Goal: Task Accomplishment & Management: Use online tool/utility

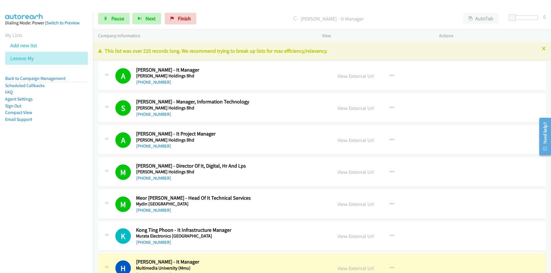
drag, startPoint x: 57, startPoint y: 232, endPoint x: 70, endPoint y: 221, distance: 17.1
click at [57, 232] on nav "Dialing Mode: Power | Switch to Preview My Lists Add new list Lenovo My Back to…" at bounding box center [46, 148] width 93 height 273
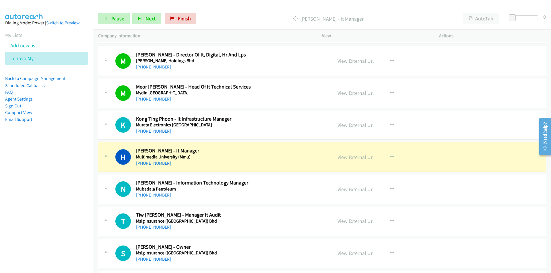
scroll to position [115, 0]
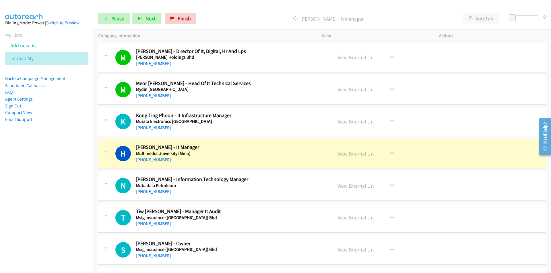
click at [357, 120] on link "View External Url" at bounding box center [355, 122] width 36 height 7
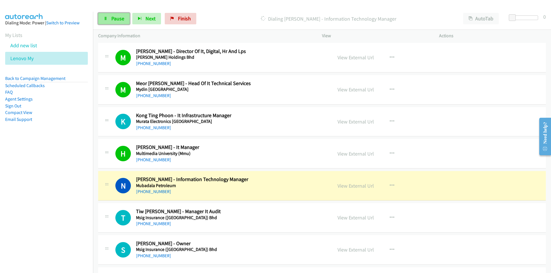
click at [112, 18] on span "Pause" at bounding box center [117, 18] width 13 height 7
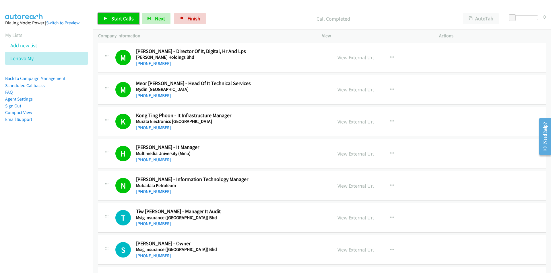
click at [114, 20] on span "Start Calls" at bounding box center [122, 18] width 22 height 7
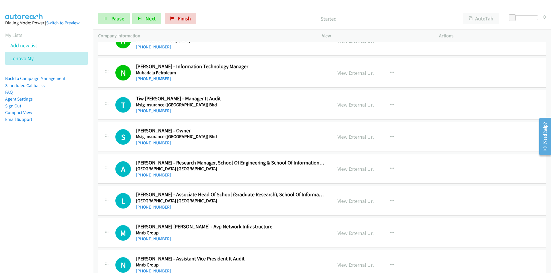
scroll to position [230, 0]
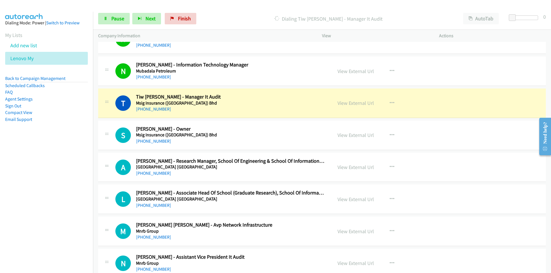
click at [75, 178] on nav "Dialing Mode: Power | Switch to Preview My Lists Add new list Lenovo My Back to…" at bounding box center [46, 148] width 93 height 273
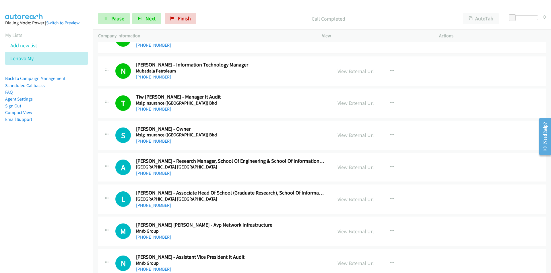
drag, startPoint x: 46, startPoint y: 183, endPoint x: 106, endPoint y: 169, distance: 61.8
click at [46, 183] on nav "Dialing Mode: Power | Switch to Preview My Lists Add new list Lenovo My Back to…" at bounding box center [46, 148] width 93 height 273
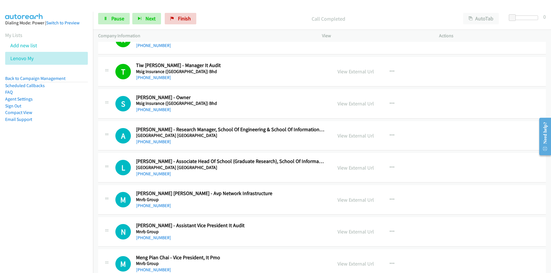
scroll to position [287, 0]
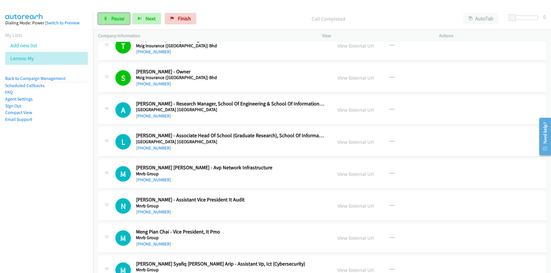
click at [122, 20] on span "Pause" at bounding box center [117, 18] width 13 height 7
click at [345, 139] on link "View External Url" at bounding box center [355, 142] width 36 height 7
click at [117, 20] on span "Start Calls" at bounding box center [122, 18] width 22 height 7
drag, startPoint x: 42, startPoint y: 189, endPoint x: 86, endPoint y: 180, distance: 44.5
click at [42, 189] on nav "Dialing Mode: Power | Switch to Preview My Lists Add new list Lenovo My Back to…" at bounding box center [46, 148] width 93 height 273
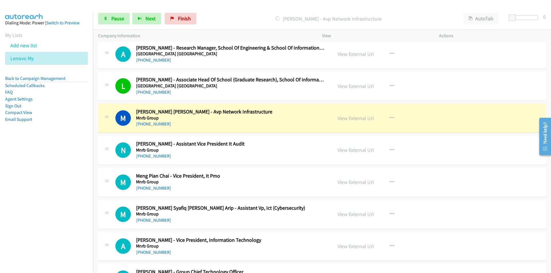
scroll to position [344, 0]
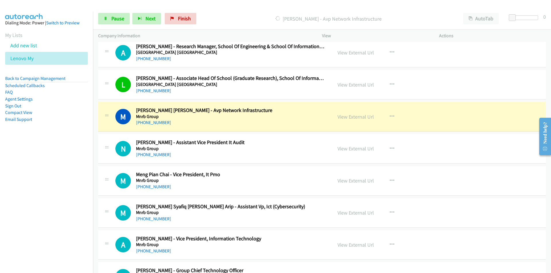
click at [64, 196] on nav "Dialing Mode: Power | Switch to Preview My Lists Add new list Lenovo My Back to…" at bounding box center [46, 148] width 93 height 273
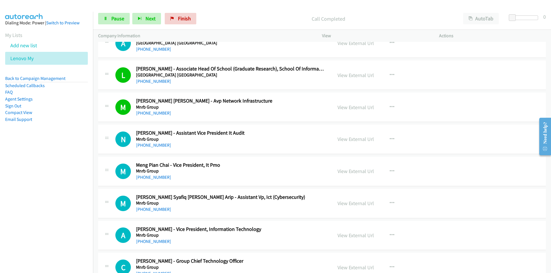
scroll to position [402, 0]
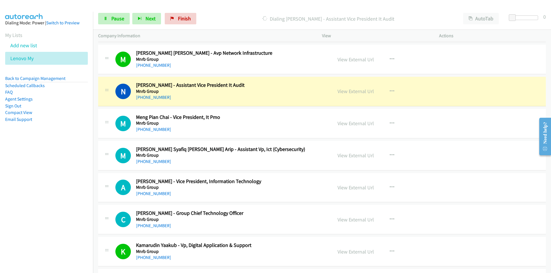
click at [81, 186] on nav "Dialing Mode: Power | Switch to Preview My Lists Add new list Lenovo My Back to…" at bounding box center [46, 148] width 93 height 273
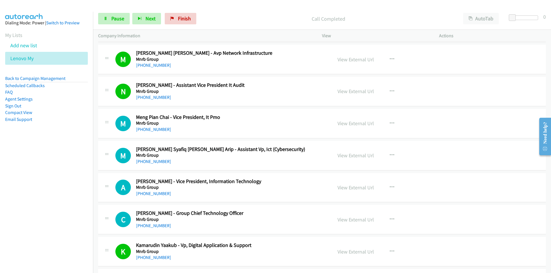
click at [69, 218] on nav "Dialing Mode: Power | Switch to Preview My Lists Add new list Lenovo My Back to…" at bounding box center [46, 148] width 93 height 273
click at [77, 186] on nav "Dialing Mode: Power | Switch to Preview My Lists Add new list Lenovo My Back to…" at bounding box center [46, 148] width 93 height 273
click at [355, 156] on link "View External Url" at bounding box center [355, 155] width 36 height 7
click at [116, 17] on span "Pause" at bounding box center [117, 18] width 13 height 7
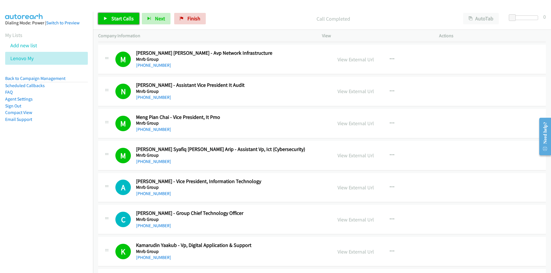
click at [108, 21] on link "Start Calls" at bounding box center [118, 18] width 41 height 11
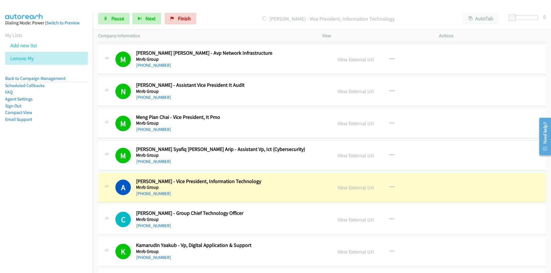
click at [66, 211] on nav "Dialing Mode: Power | Switch to Preview My Lists Add new list Lenovo My Back to…" at bounding box center [46, 148] width 93 height 273
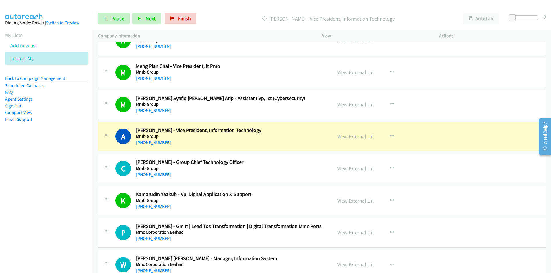
scroll to position [488, 0]
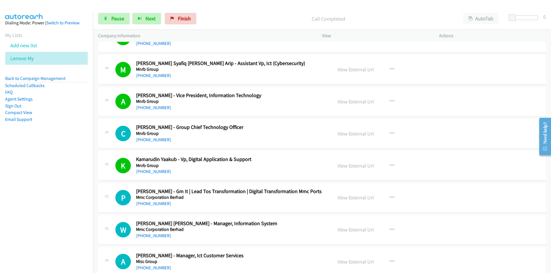
click at [61, 204] on nav "Dialing Mode: Power | Switch to Preview My Lists Add new list Lenovo My Back to…" at bounding box center [46, 148] width 93 height 273
drag, startPoint x: 87, startPoint y: 203, endPoint x: 92, endPoint y: 203, distance: 5.5
click at [87, 203] on nav "Dialing Mode: Power | Switch to Preview My Lists Add new list Lenovo My Back to…" at bounding box center [46, 148] width 93 height 273
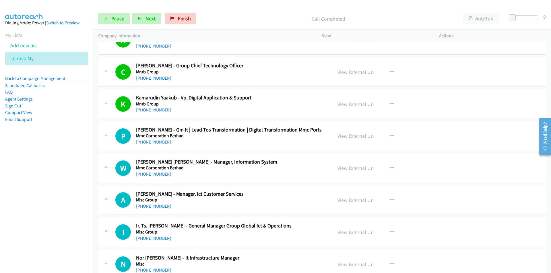
scroll to position [574, 0]
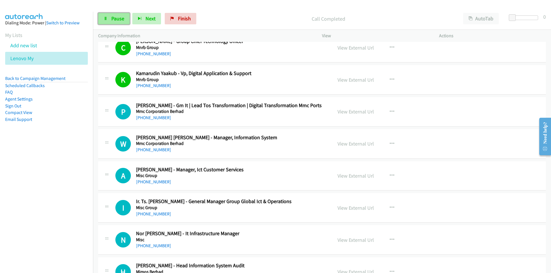
click at [110, 18] on link "Pause" at bounding box center [114, 18] width 32 height 11
click at [355, 110] on link "View External Url" at bounding box center [355, 111] width 36 height 7
click at [114, 19] on span "Start Calls" at bounding box center [122, 18] width 22 height 7
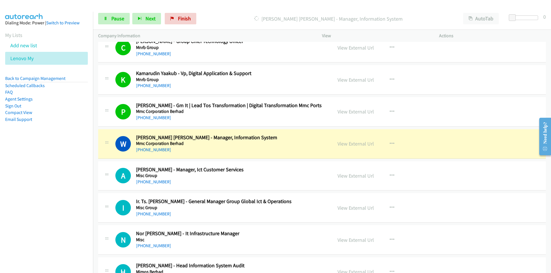
drag, startPoint x: 64, startPoint y: 200, endPoint x: 85, endPoint y: 193, distance: 22.5
click at [64, 200] on nav "Dialing Mode: Power | Switch to Preview My Lists Add new list Lenovo My Back to…" at bounding box center [46, 148] width 93 height 273
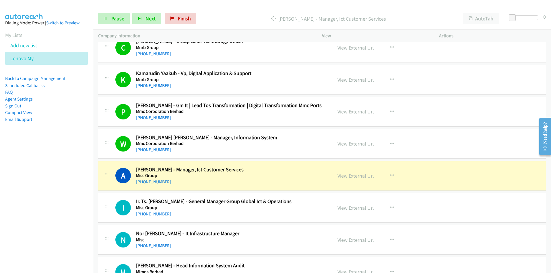
click at [60, 197] on nav "Dialing Mode: Power | Switch to Preview My Lists Add new list Lenovo My Back to…" at bounding box center [46, 148] width 93 height 273
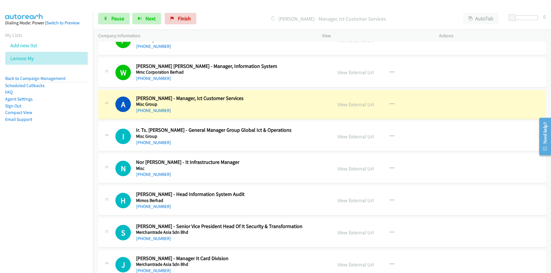
scroll to position [660, 0]
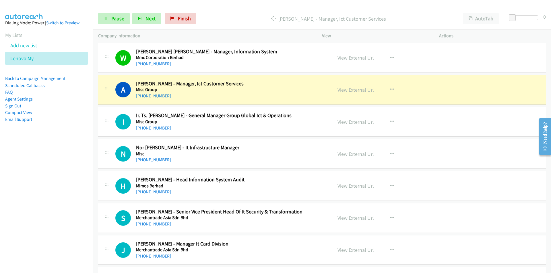
click at [93, 167] on td "N Callback Scheduled Nor [PERSON_NAME] - It Infrastructure Manager Misc Asia/[G…" at bounding box center [322, 154] width 458 height 32
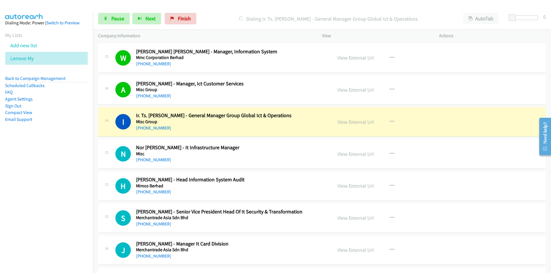
drag, startPoint x: 60, startPoint y: 186, endPoint x: 101, endPoint y: 186, distance: 41.0
click at [60, 186] on nav "Dialing Mode: Power | Switch to Preview My Lists Add new list Lenovo My Back to…" at bounding box center [46, 148] width 93 height 273
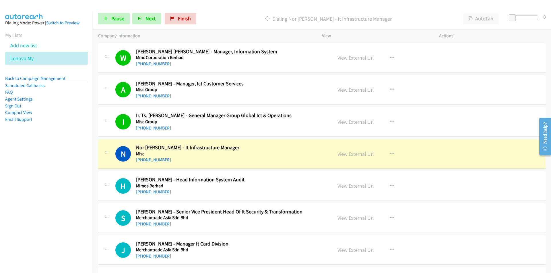
click at [95, 187] on td "H Callback Scheduled [PERSON_NAME] - Head Information System Audit Mimos Berhad…" at bounding box center [322, 186] width 458 height 32
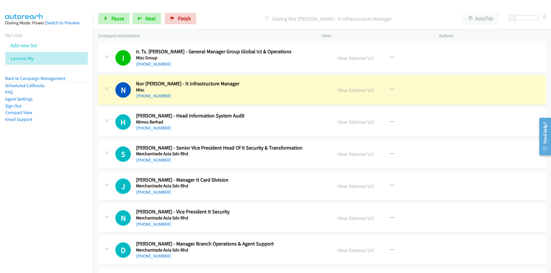
scroll to position [746, 0]
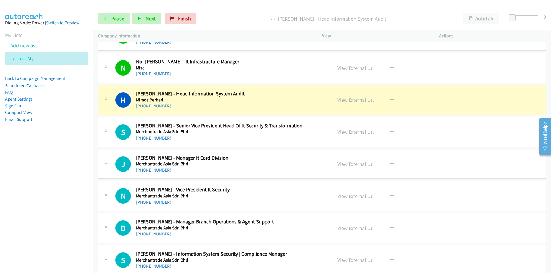
click at [49, 180] on nav "Dialing Mode: Power | Switch to Preview My Lists Add new list Lenovo My Back to…" at bounding box center [46, 148] width 93 height 273
click at [348, 100] on link "View External Url" at bounding box center [355, 100] width 36 height 7
click at [48, 159] on nav "Dialing Mode: Power | Switch to Preview My Lists Add new list Lenovo My Back to…" at bounding box center [46, 148] width 93 height 273
click at [62, 183] on nav "Dialing Mode: Power | Switch to Preview My Lists Add new list Lenovo My Back to…" at bounding box center [46, 148] width 93 height 273
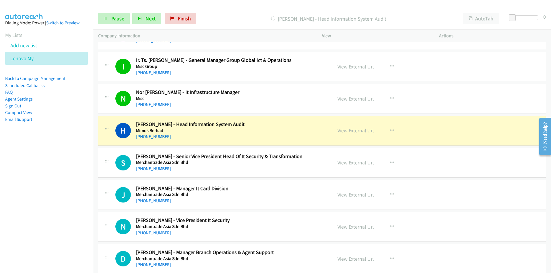
scroll to position [689, 0]
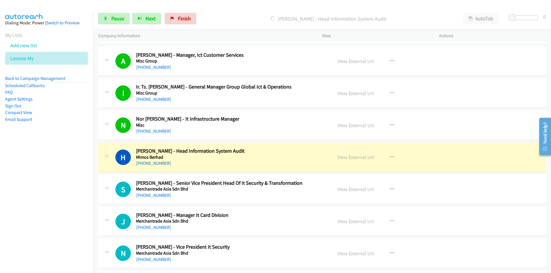
click at [37, 163] on nav "Dialing Mode: Power | Switch to Preview My Lists Add new list Lenovo My Back to…" at bounding box center [46, 148] width 93 height 273
click at [112, 18] on span "Pause" at bounding box center [117, 18] width 13 height 7
click at [53, 183] on nav "Dialing Mode: Power | Switch to Preview My Lists Add new list Lenovo My Back to…" at bounding box center [46, 148] width 93 height 273
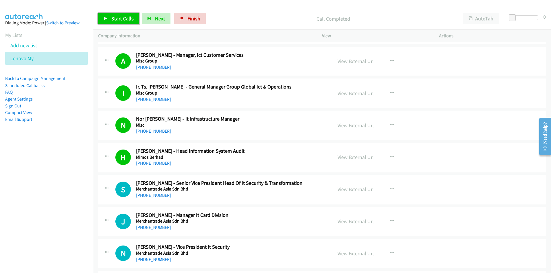
click at [123, 18] on span "Start Calls" at bounding box center [122, 18] width 22 height 7
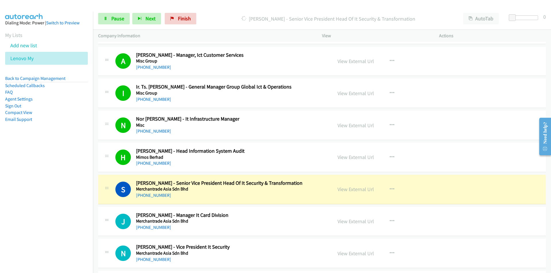
click at [55, 221] on nav "Dialing Mode: Power | Switch to Preview My Lists Add new list Lenovo My Back to…" at bounding box center [46, 148] width 93 height 273
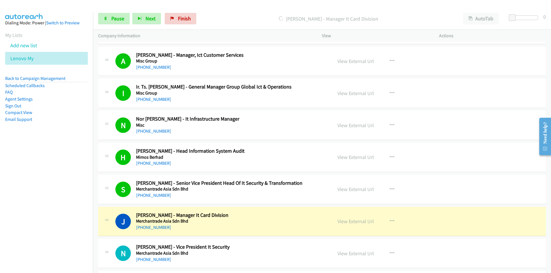
click at [55, 203] on nav "Dialing Mode: Power | Switch to Preview My Lists Add new list Lenovo My Back to…" at bounding box center [46, 148] width 93 height 273
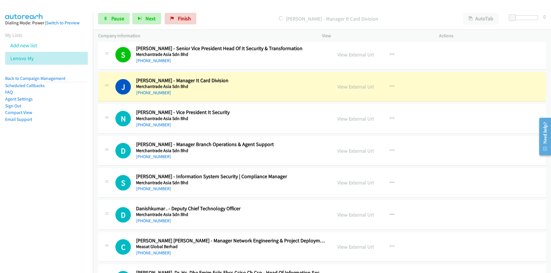
scroll to position [832, 0]
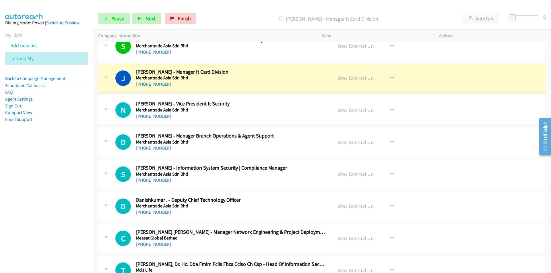
click at [15, 203] on nav "Dialing Mode: Power | Switch to Preview My Lists Add new list Lenovo My Back to…" at bounding box center [46, 148] width 93 height 273
click at [79, 161] on nav "Dialing Mode: Power | Switch to Preview My Lists Add new list Lenovo My Back to…" at bounding box center [46, 148] width 93 height 273
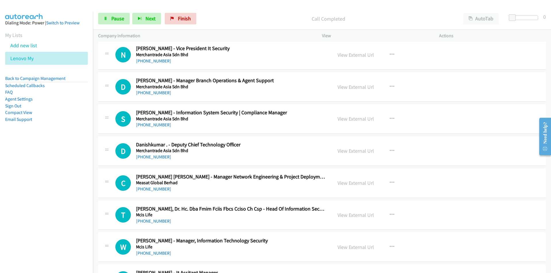
scroll to position [890, 0]
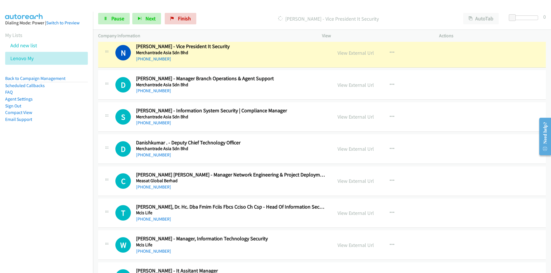
click at [1, 162] on nav "Dialing Mode: Power | Switch to Preview My Lists Add new list Lenovo My Back to…" at bounding box center [46, 148] width 93 height 273
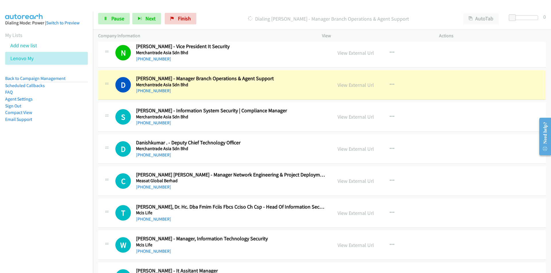
click at [71, 176] on nav "Dialing Mode: Power | Switch to Preview My Lists Add new list Lenovo My Back to…" at bounding box center [46, 148] width 93 height 273
click at [57, 198] on nav "Dialing Mode: Power | Switch to Preview My Lists Add new list Lenovo My Back to…" at bounding box center [46, 148] width 93 height 273
click at [358, 83] on link "View External Url" at bounding box center [355, 85] width 36 height 7
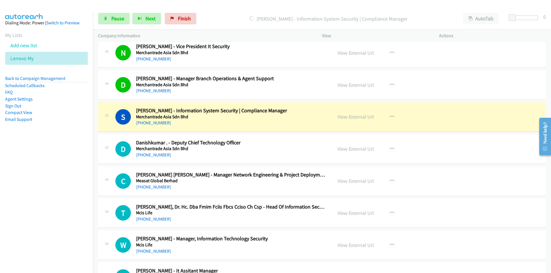
click at [79, 153] on nav "Dialing Mode: Power | Switch to Preview My Lists Add new list Lenovo My Back to…" at bounding box center [46, 148] width 93 height 273
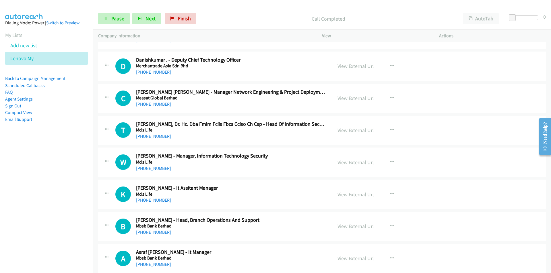
scroll to position [976, 0]
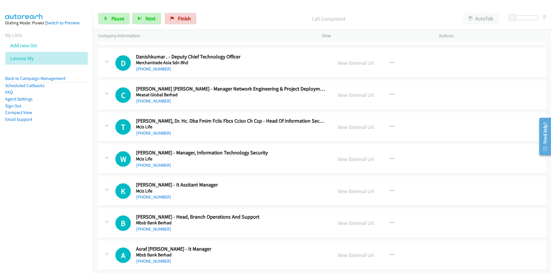
click at [62, 162] on nav "Dialing Mode: Power | Switch to Preview My Lists Add new list Lenovo My Back to…" at bounding box center [46, 148] width 93 height 273
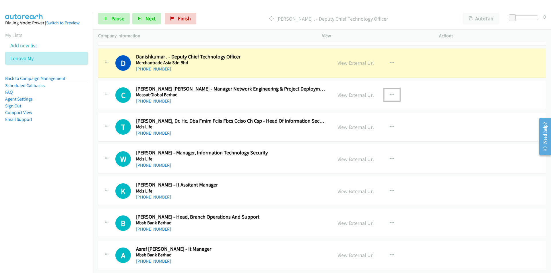
click at [390, 95] on icon "button" at bounding box center [392, 95] width 5 height 5
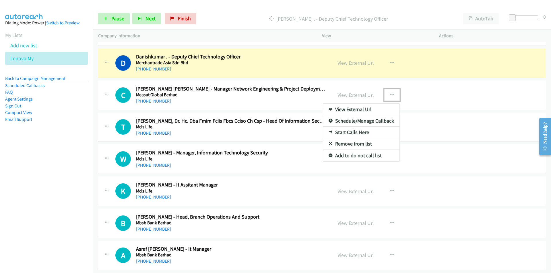
click at [358, 145] on link "Remove from list" at bounding box center [361, 143] width 76 height 11
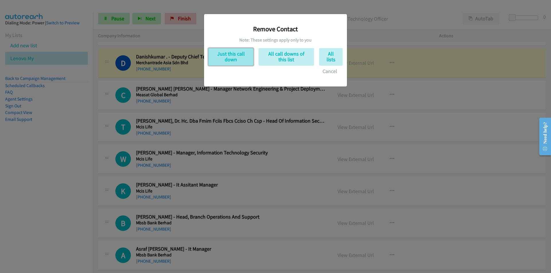
click at [228, 57] on button "Just this call down" at bounding box center [230, 57] width 45 height 18
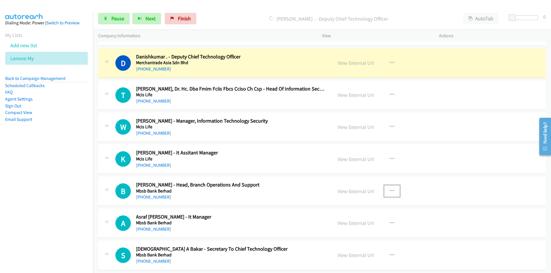
click at [390, 190] on icon "button" at bounding box center [392, 191] width 5 height 5
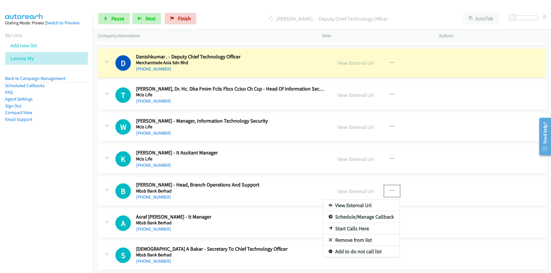
click at [354, 240] on link "Remove from list" at bounding box center [361, 240] width 76 height 11
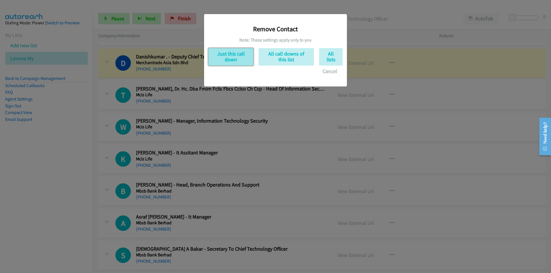
click at [231, 57] on button "Just this call down" at bounding box center [230, 57] width 45 height 18
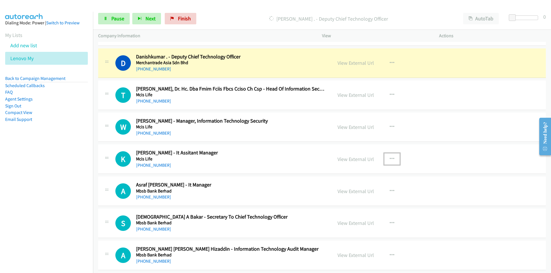
click at [391, 158] on icon "button" at bounding box center [392, 159] width 5 height 5
click at [69, 203] on nav "Dialing Mode: Power | Switch to Preview My Lists Add new list Lenovo My Back to…" at bounding box center [46, 148] width 93 height 273
click at [73, 234] on nav "Dialing Mode: Power | Switch to Preview My Lists Add new list Lenovo My Back to…" at bounding box center [46, 148] width 93 height 273
click at [463, 193] on div at bounding box center [275, 136] width 551 height 273
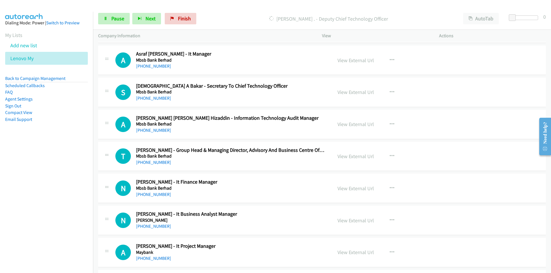
scroll to position [1119, 0]
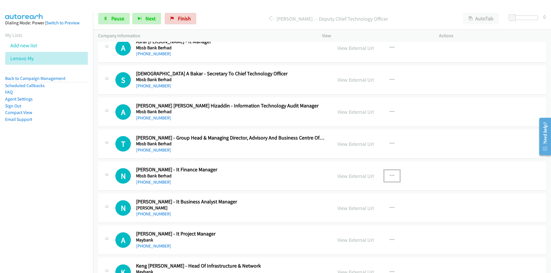
click at [390, 175] on icon "button" at bounding box center [392, 176] width 5 height 5
click at [352, 225] on link "Remove from list" at bounding box center [361, 225] width 76 height 11
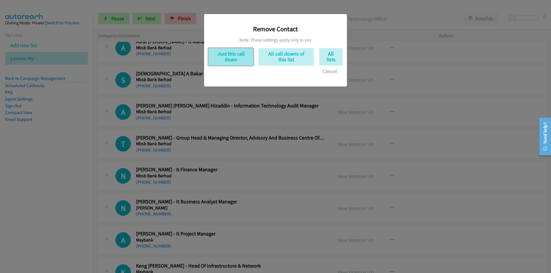
click at [237, 61] on button "Just this call down" at bounding box center [230, 57] width 45 height 18
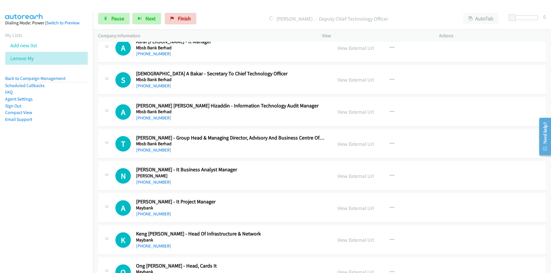
drag, startPoint x: 62, startPoint y: 172, endPoint x: 93, endPoint y: 172, distance: 30.7
click at [62, 172] on nav "Dialing Mode: Power | Switch to Preview My Lists Add new list Lenovo My Back to…" at bounding box center [46, 148] width 93 height 273
click at [75, 194] on nav "Dialing Mode: Power | Switch to Preview My Lists Add new list Lenovo My Back to…" at bounding box center [46, 148] width 93 height 273
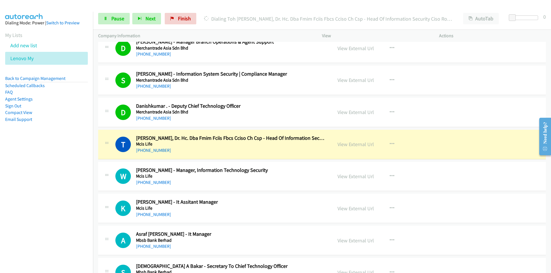
scroll to position [918, 0]
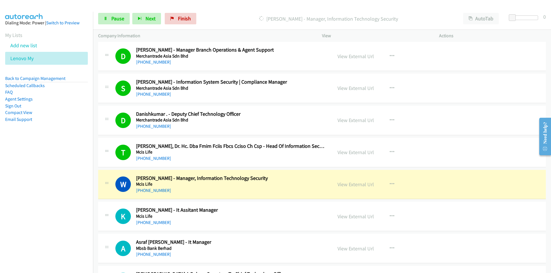
click at [72, 170] on nav "Dialing Mode: Power | Switch to Preview My Lists Add new list Lenovo My Back to…" at bounding box center [46, 148] width 93 height 273
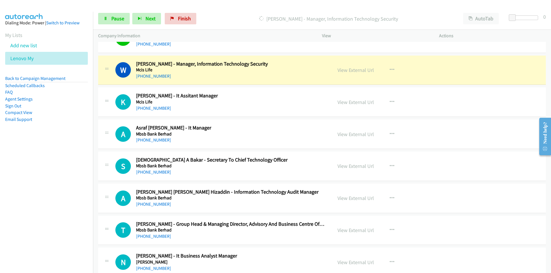
scroll to position [1033, 0]
click at [56, 181] on nav "Dialing Mode: Power | Switch to Preview My Lists Add new list Lenovo My Back to…" at bounding box center [46, 148] width 93 height 273
click at [109, 19] on link "Pause" at bounding box center [114, 18] width 32 height 11
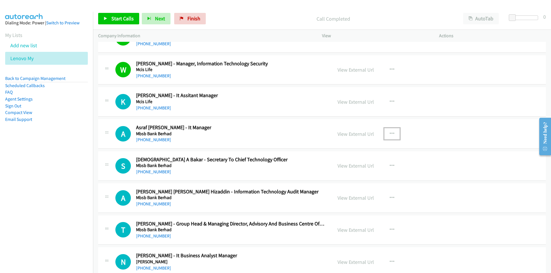
click at [390, 132] on icon "button" at bounding box center [392, 134] width 5 height 5
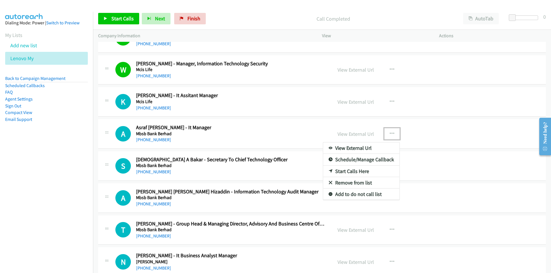
click at [359, 170] on link "Start Calls Here" at bounding box center [361, 171] width 76 height 11
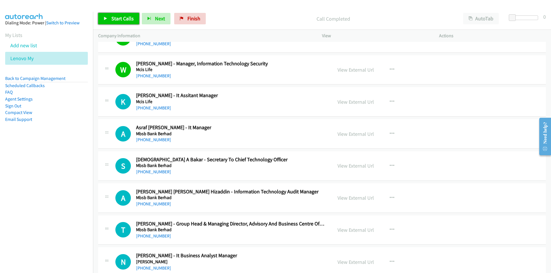
click at [121, 21] on span "Start Calls" at bounding box center [122, 18] width 22 height 7
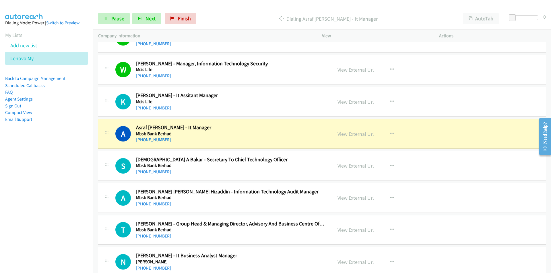
click at [40, 200] on nav "Dialing Mode: Power | Switch to Preview My Lists Add new list Lenovo My Back to…" at bounding box center [46, 148] width 93 height 273
click at [72, 208] on nav "Dialing Mode: Power | Switch to Preview My Lists Add new list Lenovo My Back to…" at bounding box center [46, 148] width 93 height 273
click at [390, 165] on icon "button" at bounding box center [392, 166] width 5 height 5
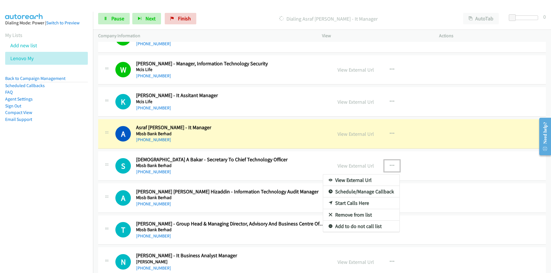
click at [351, 216] on link "Remove from list" at bounding box center [361, 214] width 76 height 11
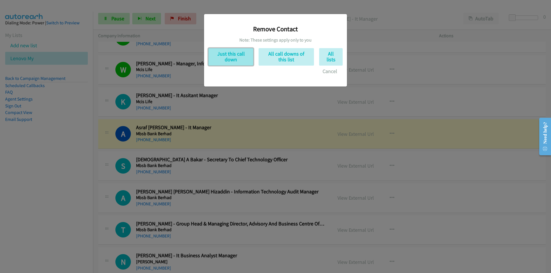
click at [232, 56] on button "Just this call down" at bounding box center [230, 57] width 45 height 18
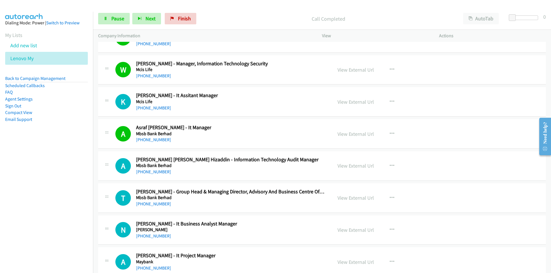
drag, startPoint x: 76, startPoint y: 193, endPoint x: 90, endPoint y: 189, distance: 14.8
click at [76, 193] on nav "Dialing Mode: Power | Switch to Preview My Lists Add new list Lenovo My Back to…" at bounding box center [46, 148] width 93 height 273
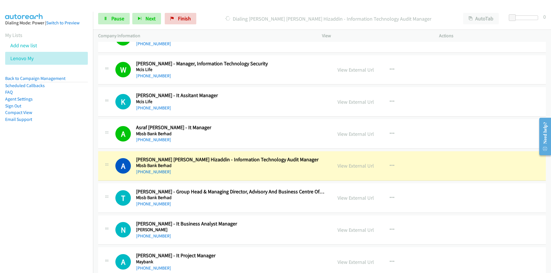
click at [61, 196] on nav "Dialing Mode: Power | Switch to Preview My Lists Add new list Lenovo My Back to…" at bounding box center [46, 148] width 93 height 273
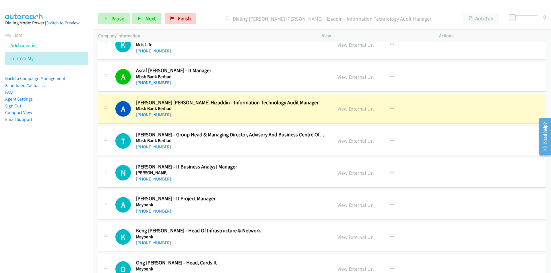
scroll to position [1091, 0]
click at [73, 184] on nav "Dialing Mode: Power | Switch to Preview My Lists Add new list Lenovo My Back to…" at bounding box center [46, 148] width 93 height 273
click at [356, 141] on link "View External Url" at bounding box center [355, 140] width 36 height 7
click at [390, 140] on icon "button" at bounding box center [392, 141] width 5 height 5
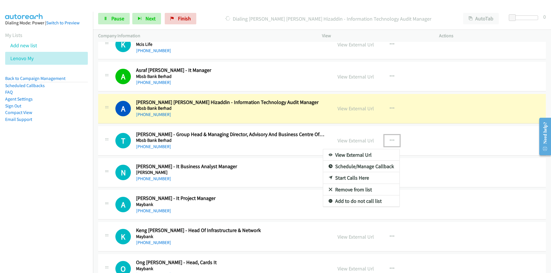
click at [351, 190] on link "Remove from list" at bounding box center [361, 189] width 76 height 11
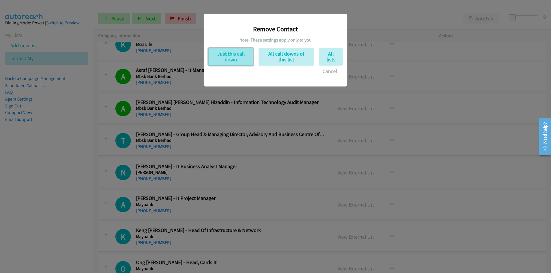
click at [234, 58] on button "Just this call down" at bounding box center [230, 57] width 45 height 18
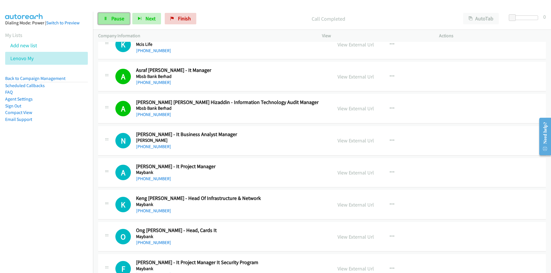
click at [118, 21] on span "Pause" at bounding box center [117, 18] width 13 height 7
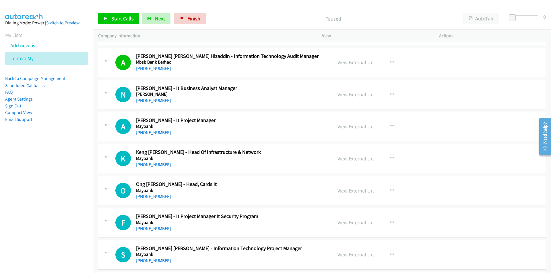
scroll to position [1177, 0]
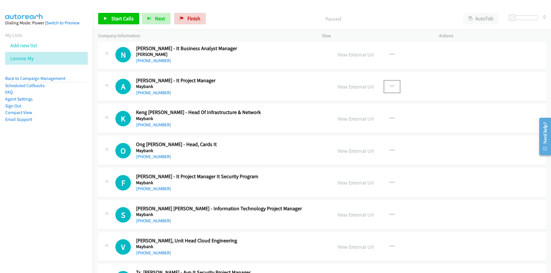
click at [390, 86] on icon "button" at bounding box center [392, 86] width 5 height 5
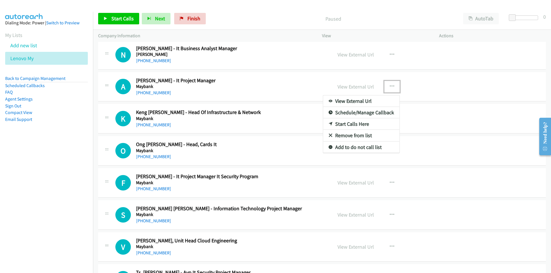
click at [352, 125] on link "Start Calls Here" at bounding box center [361, 124] width 76 height 11
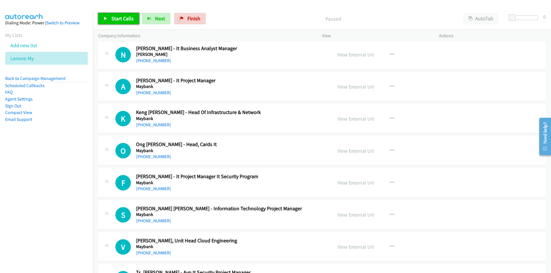
click at [111, 16] on span "Start Calls" at bounding box center [122, 18] width 22 height 7
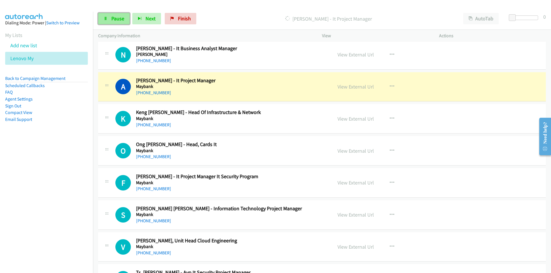
click at [107, 18] on icon at bounding box center [106, 19] width 4 height 4
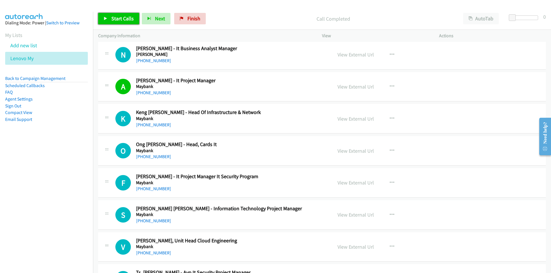
click at [117, 19] on span "Start Calls" at bounding box center [122, 18] width 22 height 7
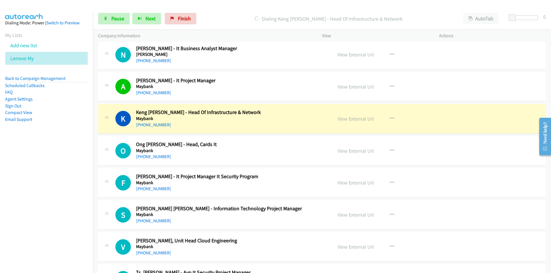
click at [67, 176] on nav "Dialing Mode: Power | Switch to Preview My Lists Add new list Lenovo My Back to…" at bounding box center [46, 148] width 93 height 273
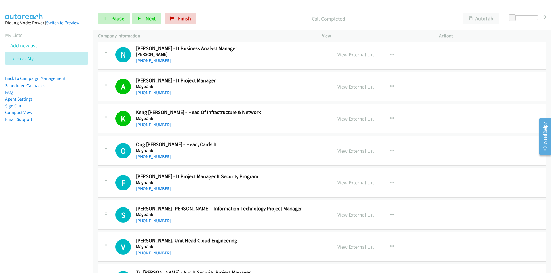
click at [60, 173] on nav "Dialing Mode: Power | Switch to Preview My Lists Add new list Lenovo My Back to…" at bounding box center [46, 148] width 93 height 273
click at [28, 200] on nav "Dialing Mode: Power | Switch to Preview My Lists Add new list Lenovo My Back to…" at bounding box center [46, 148] width 93 height 273
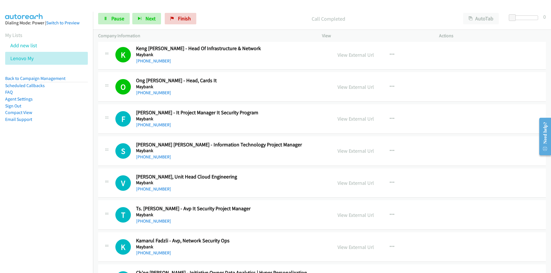
scroll to position [1263, 0]
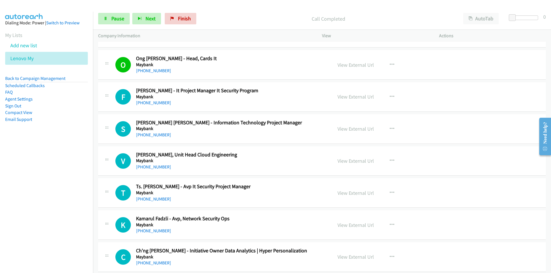
drag, startPoint x: 78, startPoint y: 188, endPoint x: 89, endPoint y: 185, distance: 11.2
click at [78, 188] on nav "Dialing Mode: Power | Switch to Preview My Lists Add new list Lenovo My Back to…" at bounding box center [46, 148] width 93 height 273
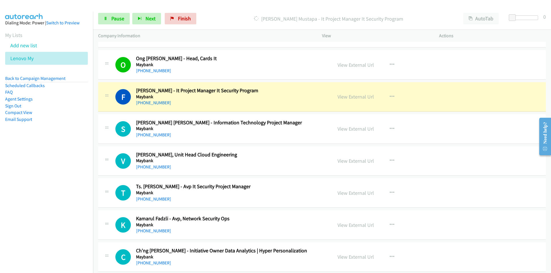
click at [69, 197] on nav "Dialing Mode: Power | Switch to Preview My Lists Add new list Lenovo My Back to…" at bounding box center [46, 148] width 93 height 273
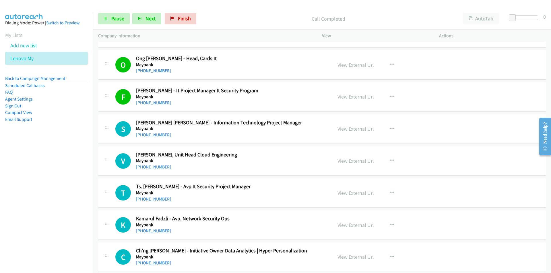
click at [73, 208] on nav "Dialing Mode: Power | Switch to Preview My Lists Add new list Lenovo My Back to…" at bounding box center [46, 148] width 93 height 273
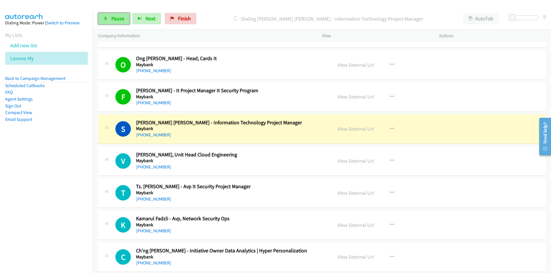
click at [115, 20] on span "Pause" at bounding box center [117, 18] width 13 height 7
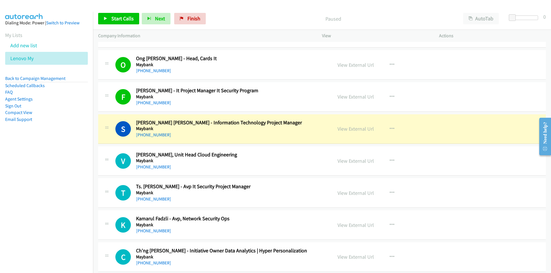
drag, startPoint x: 53, startPoint y: 236, endPoint x: 92, endPoint y: 228, distance: 39.7
click at [53, 236] on nav "Dialing Mode: Power | Switch to Preview My Lists Add new list Lenovo My Back to…" at bounding box center [46, 148] width 93 height 273
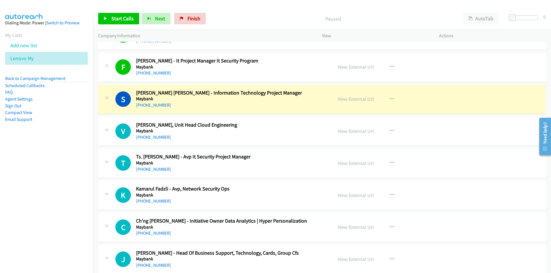
scroll to position [1291, 0]
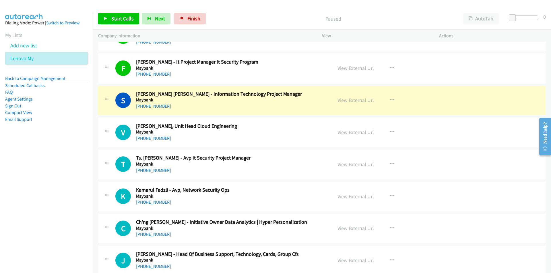
click at [79, 186] on nav "Dialing Mode: Power | Switch to Preview My Lists Add new list Lenovo My Back to…" at bounding box center [46, 148] width 93 height 273
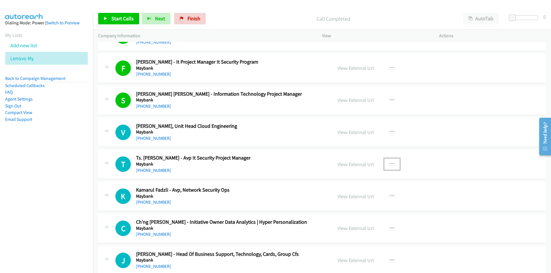
click at [391, 164] on icon "button" at bounding box center [392, 164] width 5 height 5
click at [356, 202] on link "Start Calls Here" at bounding box center [361, 201] width 76 height 11
click at [120, 15] on link "Start Calls" at bounding box center [118, 18] width 41 height 11
click at [56, 209] on nav "Dialing Mode: Power | Switch to Preview My Lists Add new list Lenovo My Back to…" at bounding box center [46, 148] width 93 height 273
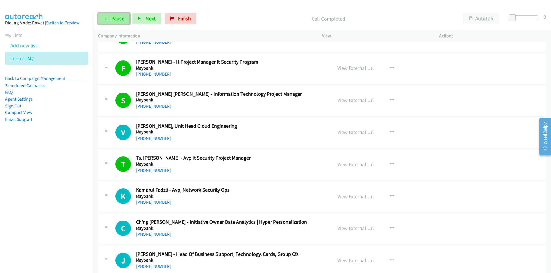
click at [120, 18] on span "Pause" at bounding box center [117, 18] width 13 height 7
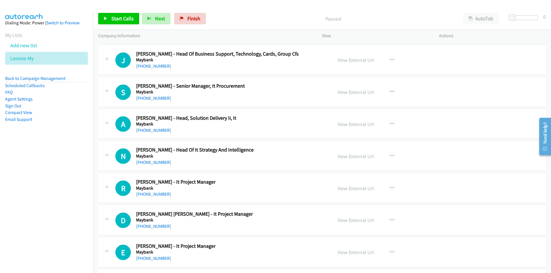
scroll to position [1492, 0]
click at [390, 90] on icon "button" at bounding box center [392, 92] width 5 height 5
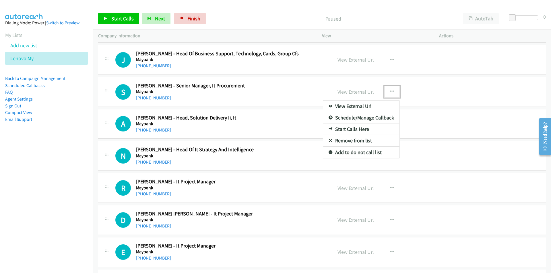
click at [362, 127] on link "Start Calls Here" at bounding box center [361, 129] width 76 height 11
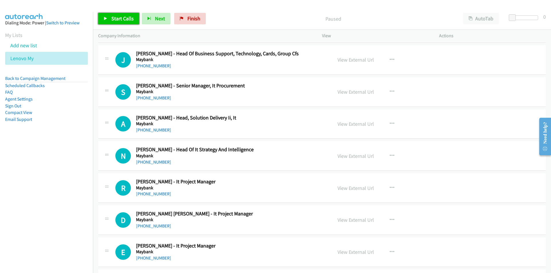
click at [119, 20] on span "Start Calls" at bounding box center [122, 18] width 22 height 7
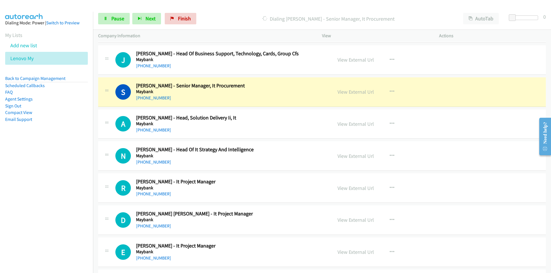
click at [69, 185] on nav "Dialing Mode: Power | Switch to Preview My Lists Add new list Lenovo My Back to…" at bounding box center [46, 148] width 93 height 273
click at [53, 170] on nav "Dialing Mode: Power | Switch to Preview My Lists Add new list Lenovo My Back to…" at bounding box center [46, 148] width 93 height 273
click at [26, 178] on nav "Dialing Mode: Power | Switch to Preview My Lists Add new list Lenovo My Back to…" at bounding box center [46, 148] width 93 height 273
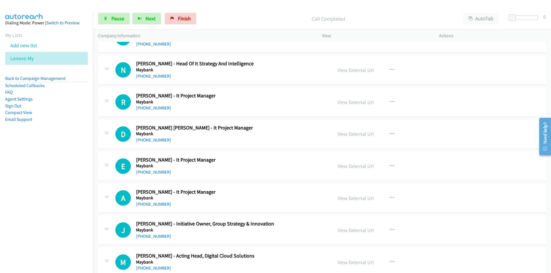
scroll to position [1550, 0]
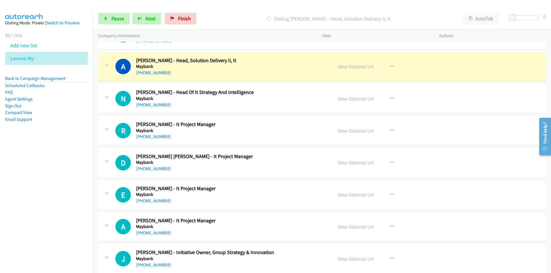
click at [67, 146] on aside "Dialing Mode: Power | Switch to Preview My Lists Add new list Lenovo My Back to…" at bounding box center [46, 80] width 93 height 137
click at [392, 96] on button "button" at bounding box center [391, 98] width 15 height 11
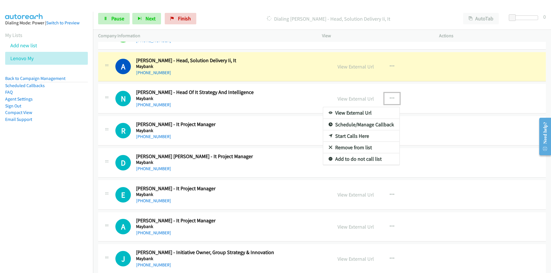
click at [354, 151] on link "Remove from list" at bounding box center [361, 147] width 76 height 11
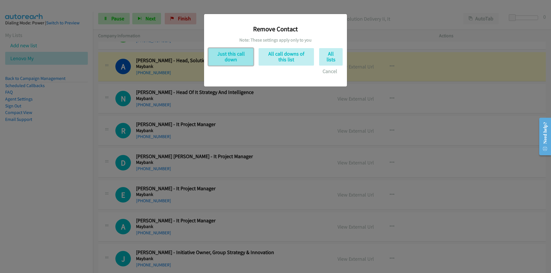
click at [221, 55] on button "Just this call down" at bounding box center [230, 57] width 45 height 18
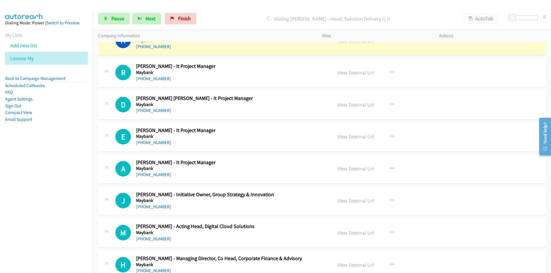
scroll to position [1578, 0]
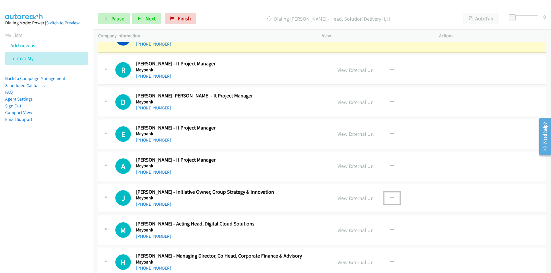
click at [387, 197] on button "button" at bounding box center [391, 198] width 15 height 11
click at [349, 247] on link "Remove from list" at bounding box center [361, 247] width 76 height 11
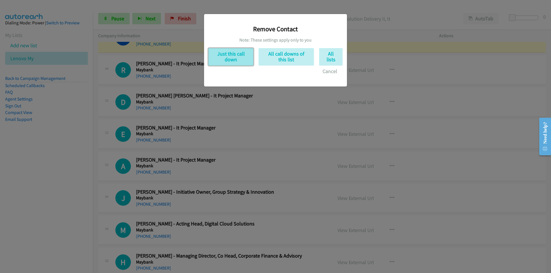
click at [230, 57] on button "Just this call down" at bounding box center [230, 57] width 45 height 18
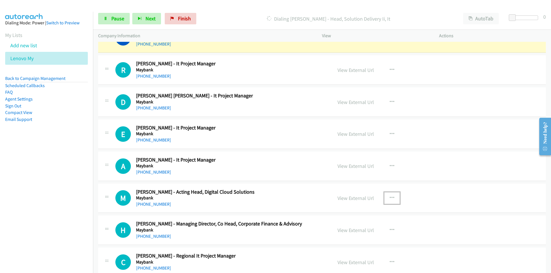
click at [392, 197] on icon "button" at bounding box center [392, 198] width 5 height 5
click at [357, 248] on link "Remove from list" at bounding box center [361, 247] width 76 height 11
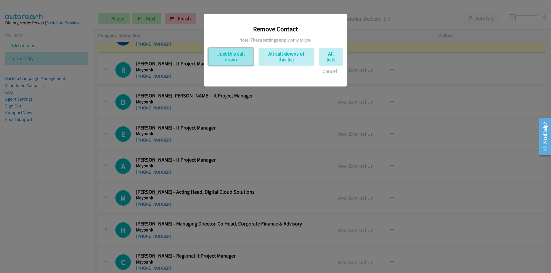
click at [224, 53] on button "Just this call down" at bounding box center [230, 57] width 45 height 18
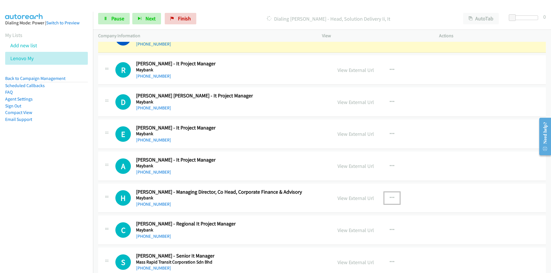
click at [390, 198] on icon "button" at bounding box center [392, 198] width 5 height 5
click at [358, 248] on link "Remove from list" at bounding box center [361, 247] width 76 height 11
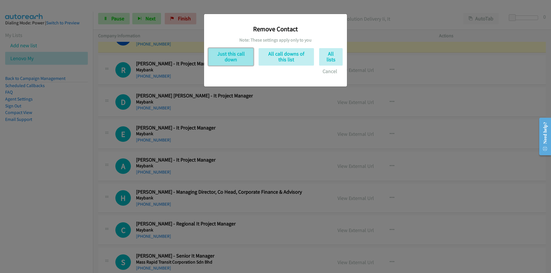
click at [232, 55] on button "Just this call down" at bounding box center [230, 57] width 45 height 18
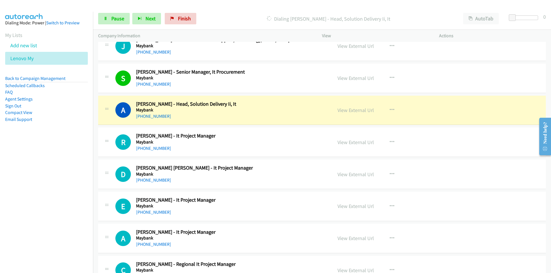
scroll to position [1521, 0]
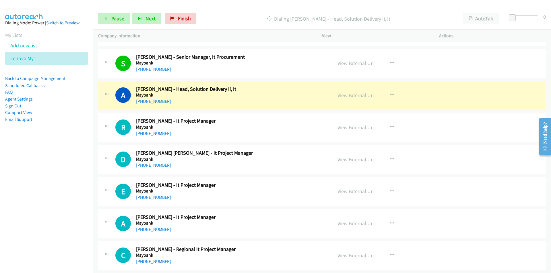
drag, startPoint x: 69, startPoint y: 160, endPoint x: 90, endPoint y: 155, distance: 21.2
click at [69, 160] on nav "Dialing Mode: Power | Switch to Preview My Lists Add new list Lenovo My Back to…" at bounding box center [46, 148] width 93 height 273
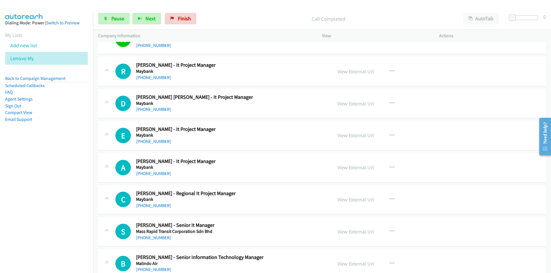
scroll to position [1578, 0]
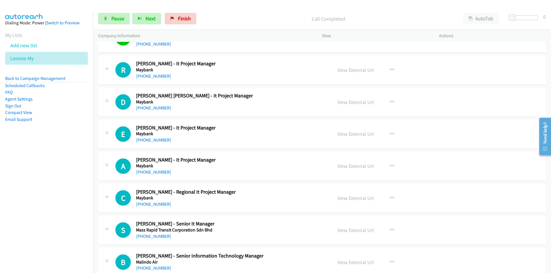
click at [78, 192] on nav "Dialing Mode: Power | Switch to Preview My Lists Add new list Lenovo My Back to…" at bounding box center [46, 148] width 93 height 273
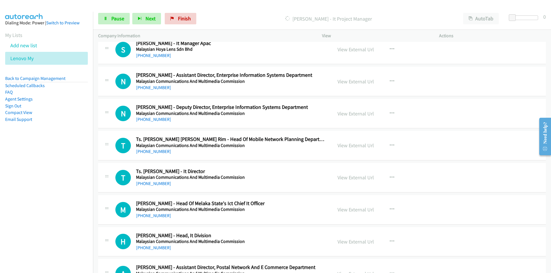
scroll to position [1894, 0]
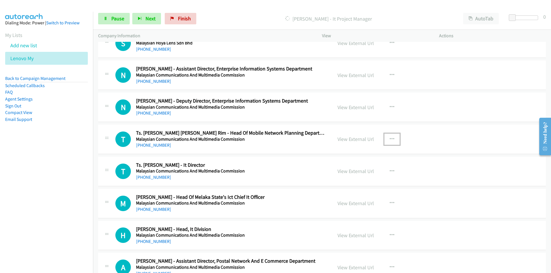
click at [392, 138] on icon "button" at bounding box center [392, 139] width 5 height 5
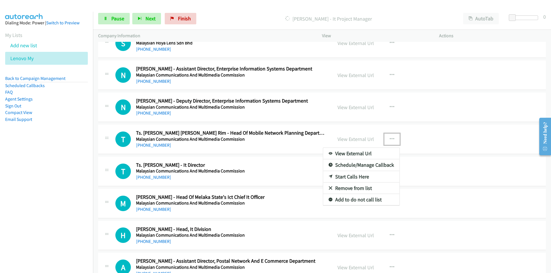
click at [359, 187] on link "Remove from list" at bounding box center [361, 188] width 76 height 11
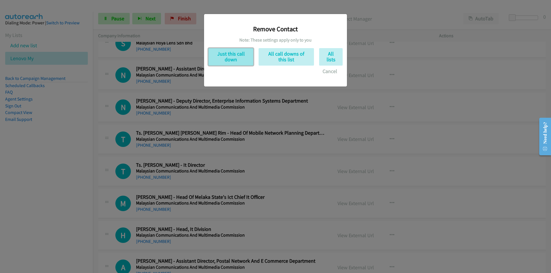
click at [244, 57] on button "Just this call down" at bounding box center [230, 57] width 45 height 18
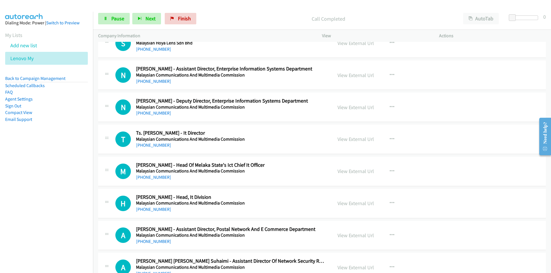
click at [81, 205] on nav "Dialing Mode: Power | Switch to Preview My Lists Add new list Lenovo My Back to…" at bounding box center [46, 148] width 93 height 273
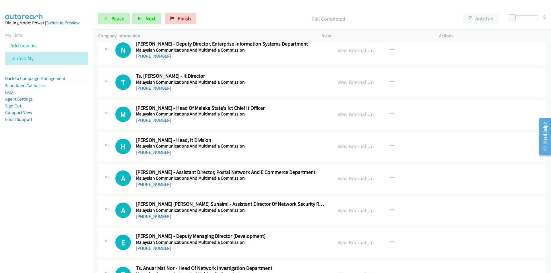
scroll to position [1951, 0]
drag, startPoint x: 67, startPoint y: 212, endPoint x: 242, endPoint y: 185, distance: 177.0
click at [68, 210] on nav "Dialing Mode: Power | Switch to Preview My Lists Add new list Lenovo My Back to…" at bounding box center [46, 148] width 93 height 273
click at [390, 176] on icon "button" at bounding box center [392, 178] width 5 height 5
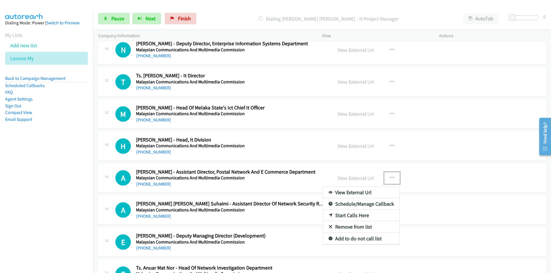
click at [353, 227] on link "Remove from list" at bounding box center [361, 227] width 76 height 11
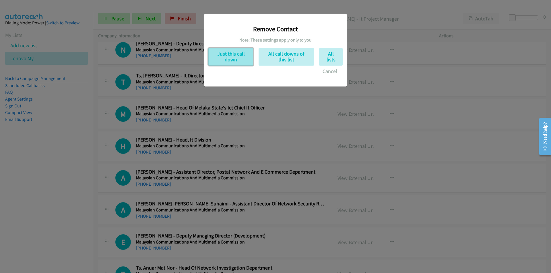
click at [224, 57] on button "Just this call down" at bounding box center [230, 57] width 45 height 18
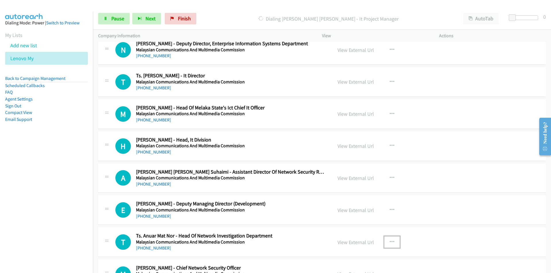
click at [390, 241] on icon "button" at bounding box center [392, 242] width 5 height 5
click at [73, 181] on nav "Dialing Mode: Power | Switch to Preview My Lists Add new list Lenovo My Back to…" at bounding box center [46, 148] width 93 height 273
click at [313, 237] on div at bounding box center [275, 136] width 551 height 273
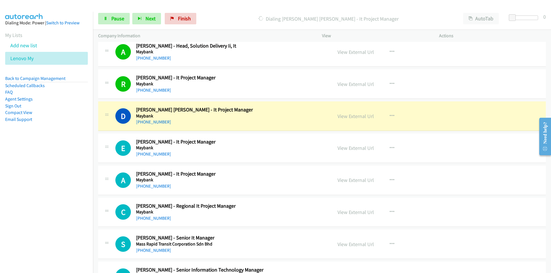
scroll to position [1578, 0]
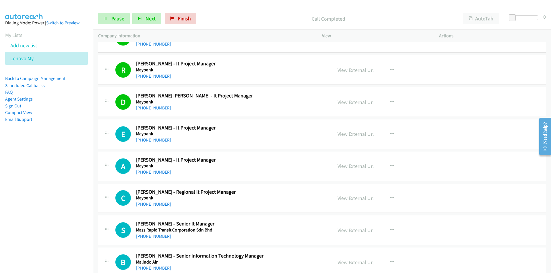
drag, startPoint x: 76, startPoint y: 183, endPoint x: 95, endPoint y: 181, distance: 19.4
click at [76, 183] on nav "Dialing Mode: Power | Switch to Preview My Lists Add new list Lenovo My Back to…" at bounding box center [46, 148] width 93 height 273
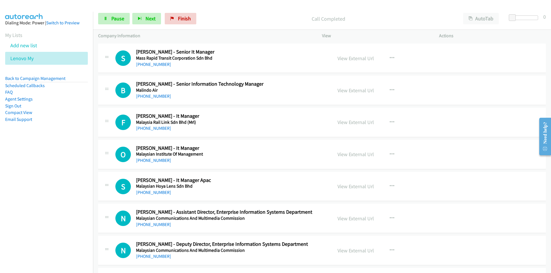
scroll to position [1894, 0]
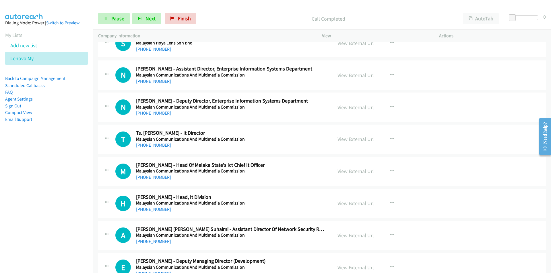
click at [75, 222] on nav "Dialing Mode: Power | Switch to Preview My Lists Add new list Lenovo My Back to…" at bounding box center [46, 148] width 93 height 273
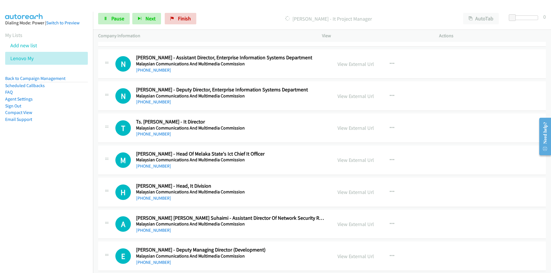
scroll to position [1951, 0]
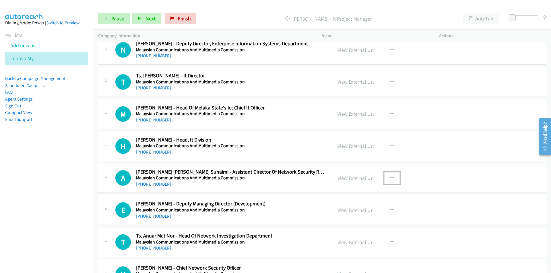
click at [391, 176] on button "button" at bounding box center [391, 177] width 15 height 11
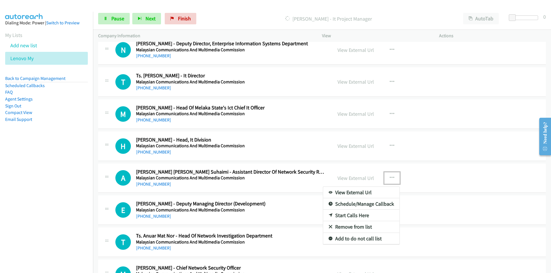
click at [355, 226] on link "Remove from list" at bounding box center [361, 227] width 76 height 11
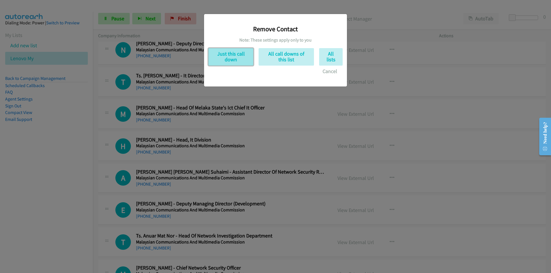
click at [230, 52] on button "Just this call down" at bounding box center [230, 57] width 45 height 18
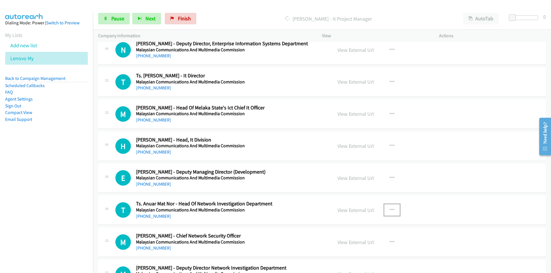
click at [390, 210] on icon "button" at bounding box center [392, 210] width 5 height 5
click at [347, 260] on link "Remove from list" at bounding box center [361, 259] width 76 height 11
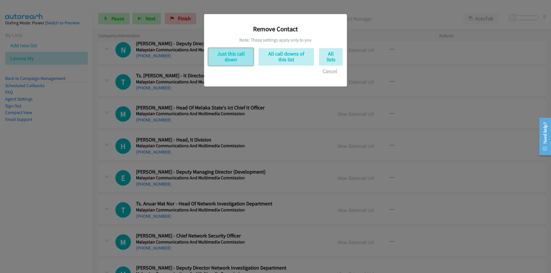
click at [232, 57] on button "Just this call down" at bounding box center [230, 57] width 45 height 18
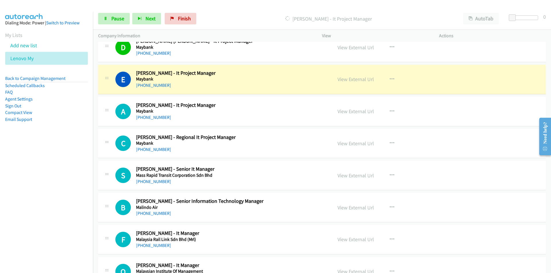
scroll to position [1636, 0]
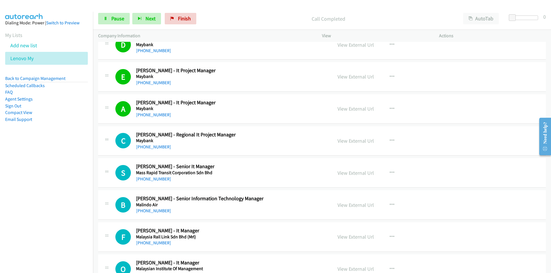
click at [57, 178] on nav "Dialing Mode: Power | Switch to Preview My Lists Add new list Lenovo My Back to…" at bounding box center [46, 148] width 93 height 273
click at [68, 196] on nav "Dialing Mode: Power | Switch to Preview My Lists Add new list Lenovo My Back to…" at bounding box center [46, 148] width 93 height 273
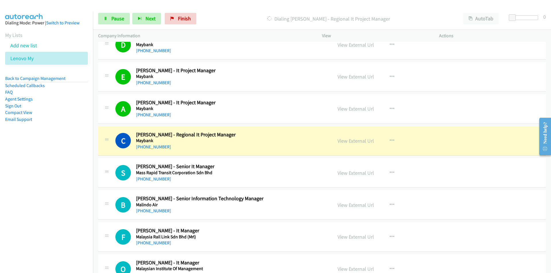
click at [53, 195] on nav "Dialing Mode: Power | Switch to Preview My Lists Add new list Lenovo My Back to…" at bounding box center [46, 148] width 93 height 273
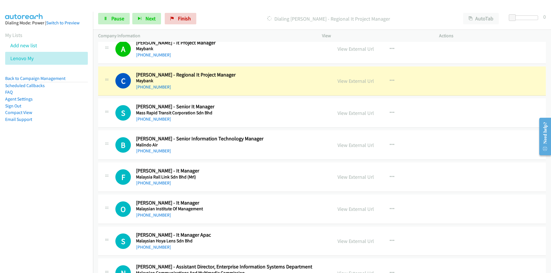
scroll to position [1693, 0]
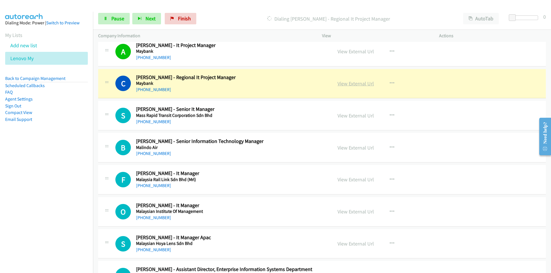
click at [343, 82] on link "View External Url" at bounding box center [355, 83] width 36 height 7
click at [114, 20] on span "Pause" at bounding box center [117, 18] width 13 height 7
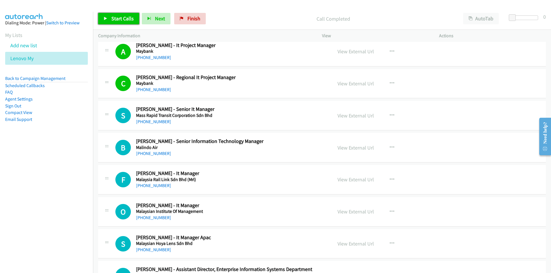
click at [114, 19] on span "Start Calls" at bounding box center [122, 18] width 22 height 7
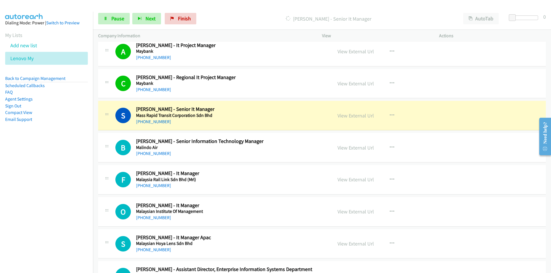
click at [70, 174] on nav "Dialing Mode: Power | Switch to Preview My Lists Add new list Lenovo My Back to…" at bounding box center [46, 148] width 93 height 273
click at [46, 166] on nav "Dialing Mode: Power | Switch to Preview My Lists Add new list Lenovo My Back to…" at bounding box center [46, 148] width 93 height 273
click at [356, 117] on link "View External Url" at bounding box center [355, 115] width 36 height 7
drag, startPoint x: 115, startPoint y: 18, endPoint x: 123, endPoint y: 15, distance: 8.6
click at [115, 18] on span "Pause" at bounding box center [117, 18] width 13 height 7
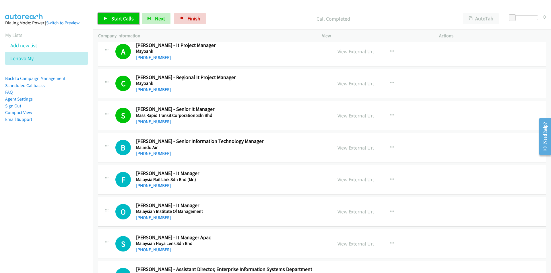
click at [121, 21] on span "Start Calls" at bounding box center [122, 18] width 22 height 7
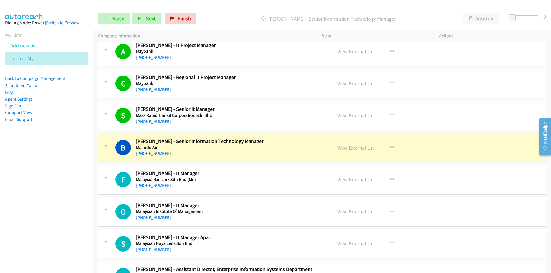
drag, startPoint x: 58, startPoint y: 191, endPoint x: 85, endPoint y: 185, distance: 27.8
click at [58, 191] on nav "Dialing Mode: Power | Switch to Preview My Lists Add new list Lenovo My Back to…" at bounding box center [46, 148] width 93 height 273
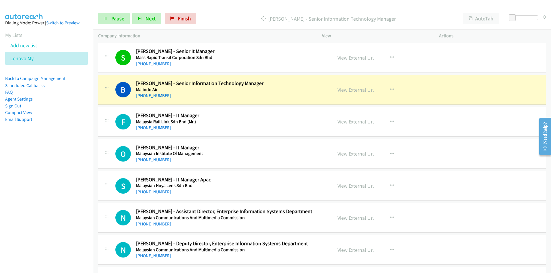
scroll to position [1779, 0]
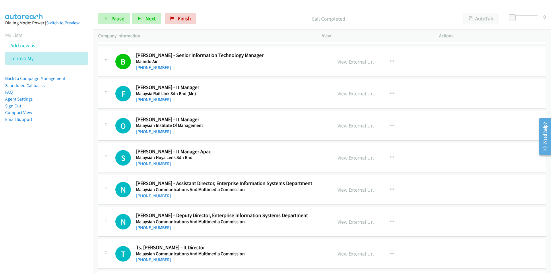
click at [77, 190] on nav "Dialing Mode: Power | Switch to Preview My Lists Add new list Lenovo My Back to…" at bounding box center [46, 148] width 93 height 273
click at [102, 16] on link "Pause" at bounding box center [114, 18] width 32 height 11
click at [358, 126] on link "View External Url" at bounding box center [355, 126] width 36 height 7
click at [120, 21] on span "Start Calls" at bounding box center [122, 18] width 22 height 7
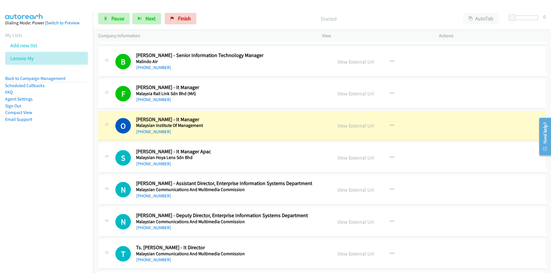
click at [83, 180] on nav "Dialing Mode: Power | Switch to Preview My Lists Add new list Lenovo My Back to…" at bounding box center [46, 148] width 93 height 273
click at [347, 127] on link "View External Url" at bounding box center [355, 126] width 36 height 7
drag, startPoint x: 60, startPoint y: 195, endPoint x: 93, endPoint y: 185, distance: 34.5
click at [60, 195] on nav "Dialing Mode: Power | Switch to Preview My Lists Add new list Lenovo My Back to…" at bounding box center [46, 148] width 93 height 273
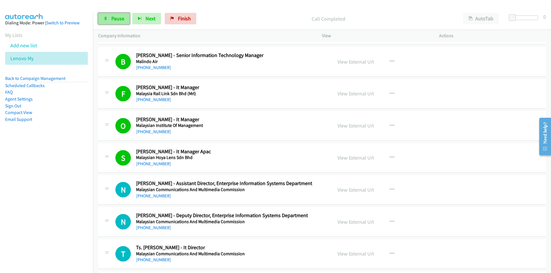
click at [115, 20] on span "Pause" at bounding box center [117, 18] width 13 height 7
click at [363, 189] on link "View External Url" at bounding box center [355, 190] width 36 height 7
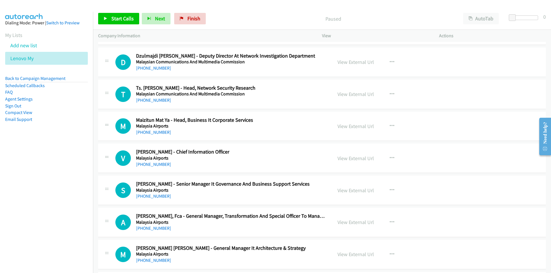
scroll to position [2181, 0]
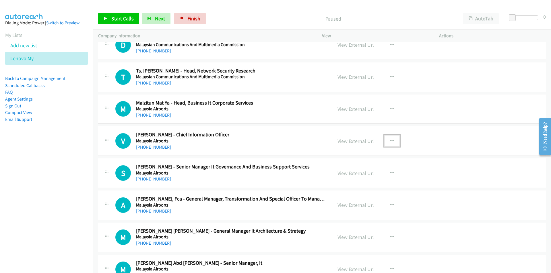
click at [393, 139] on button "button" at bounding box center [391, 140] width 15 height 11
click at [357, 179] on link "Start Calls Here" at bounding box center [361, 178] width 76 height 11
click at [123, 16] on span "Start Calls" at bounding box center [122, 18] width 22 height 7
drag, startPoint x: 81, startPoint y: 176, endPoint x: 104, endPoint y: 176, distance: 23.2
click at [81, 176] on nav "Dialing Mode: Power | Switch to Preview My Lists Add new list Lenovo My Back to…" at bounding box center [46, 148] width 93 height 273
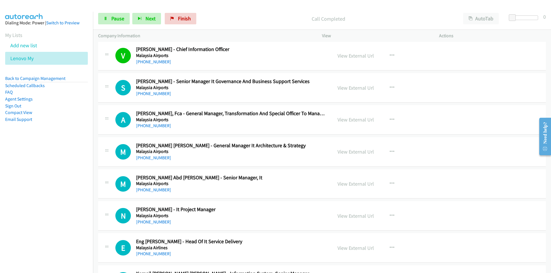
scroll to position [2267, 0]
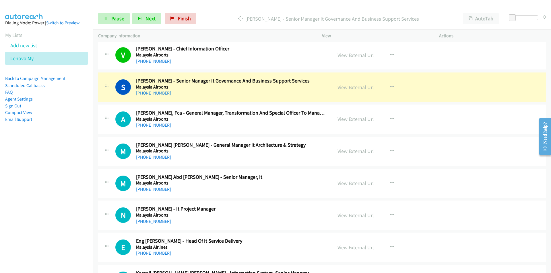
click at [63, 172] on nav "Dialing Mode: Power | Switch to Preview My Lists Add new list Lenovo My Back to…" at bounding box center [46, 148] width 93 height 273
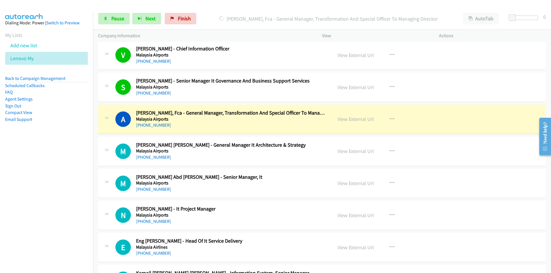
drag, startPoint x: 65, startPoint y: 169, endPoint x: 69, endPoint y: 169, distance: 3.5
click at [65, 169] on nav "Dialing Mode: Power | Switch to Preview My Lists Add new list Lenovo My Back to…" at bounding box center [46, 148] width 93 height 273
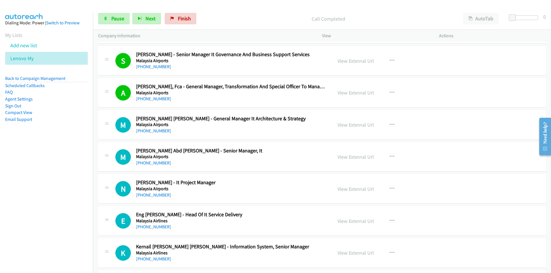
scroll to position [2296, 0]
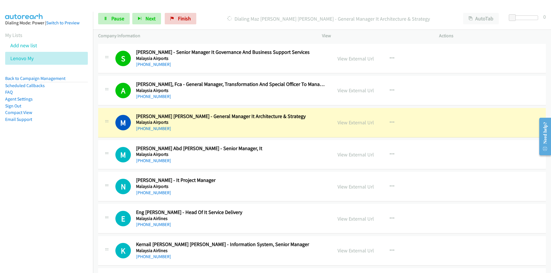
click at [60, 189] on nav "Dialing Mode: Power | Switch to Preview My Lists Add new list Lenovo My Back to…" at bounding box center [46, 148] width 93 height 273
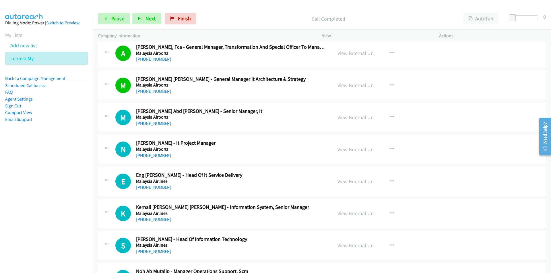
scroll to position [2353, 0]
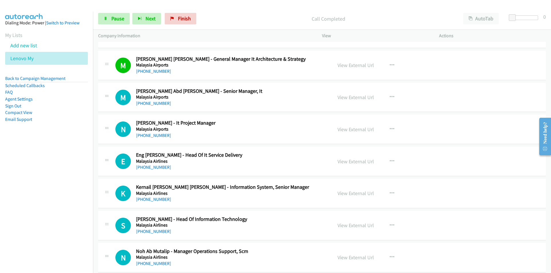
click at [45, 177] on nav "Dialing Mode: Power | Switch to Preview My Lists Add new list Lenovo My Back to…" at bounding box center [46, 148] width 93 height 273
click at [37, 186] on nav "Dialing Mode: Power | Switch to Preview My Lists Add new list Lenovo My Back to…" at bounding box center [46, 148] width 93 height 273
click at [58, 185] on nav "Dialing Mode: Power | Switch to Preview My Lists Add new list Lenovo My Back to…" at bounding box center [46, 148] width 93 height 273
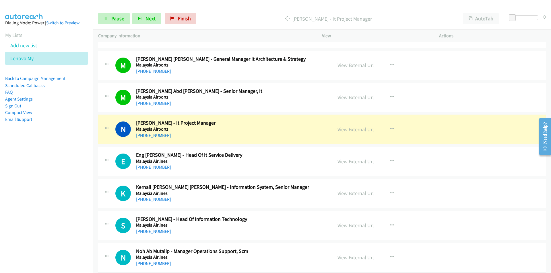
drag, startPoint x: 60, startPoint y: 164, endPoint x: 70, endPoint y: 166, distance: 10.8
click at [60, 164] on nav "Dialing Mode: Power | Switch to Preview My Lists Add new list Lenovo My Back to…" at bounding box center [46, 148] width 93 height 273
click at [83, 211] on nav "Dialing Mode: Power | Switch to Preview My Lists Add new list Lenovo My Back to…" at bounding box center [46, 148] width 93 height 273
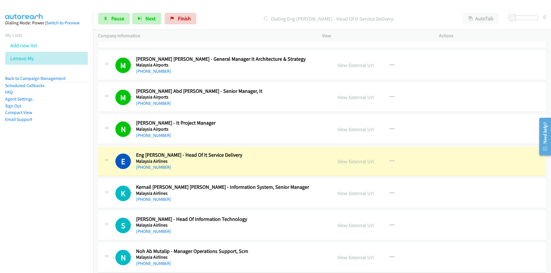
click at [79, 191] on nav "Dialing Mode: Power | Switch to Preview My Lists Add new list Lenovo My Back to…" at bounding box center [46, 148] width 93 height 273
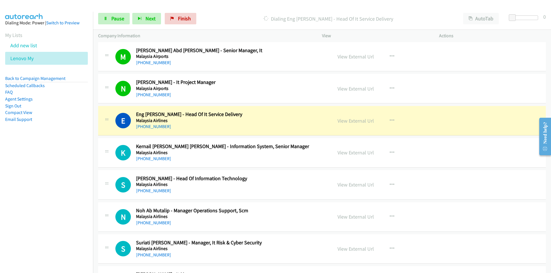
scroll to position [2439, 0]
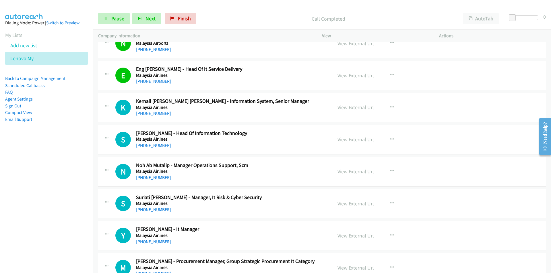
click at [67, 178] on nav "Dialing Mode: Power | Switch to Preview My Lists Add new list Lenovo My Back to…" at bounding box center [46, 148] width 93 height 273
click at [62, 155] on nav "Dialing Mode: Power | Switch to Preview My Lists Add new list Lenovo My Back to…" at bounding box center [46, 148] width 93 height 273
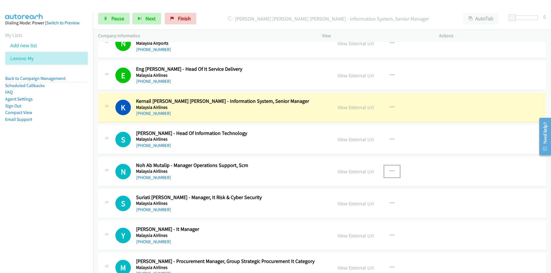
click at [391, 169] on icon "button" at bounding box center [392, 171] width 5 height 5
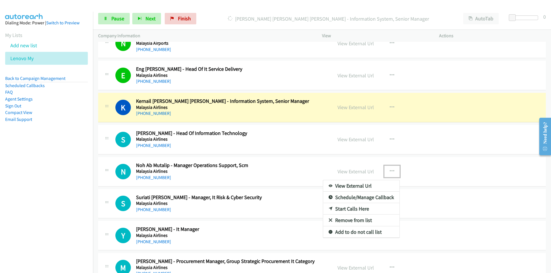
click at [344, 221] on link "Remove from list" at bounding box center [361, 220] width 76 height 11
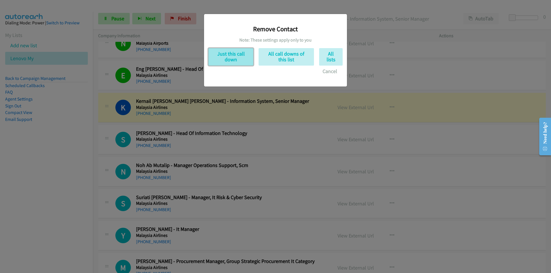
click at [238, 53] on button "Just this call down" at bounding box center [230, 57] width 45 height 18
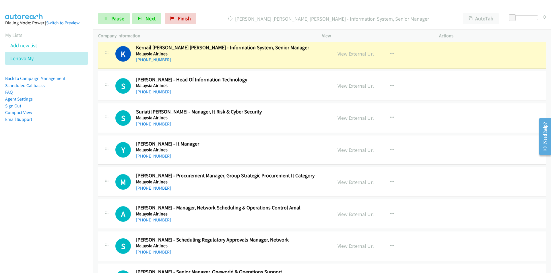
scroll to position [2497, 0]
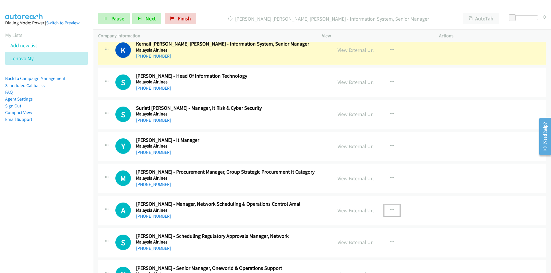
click at [390, 210] on icon "button" at bounding box center [392, 210] width 5 height 5
drag, startPoint x: 350, startPoint y: 260, endPoint x: 316, endPoint y: 147, distance: 117.9
click at [284, 112] on div at bounding box center [275, 136] width 551 height 273
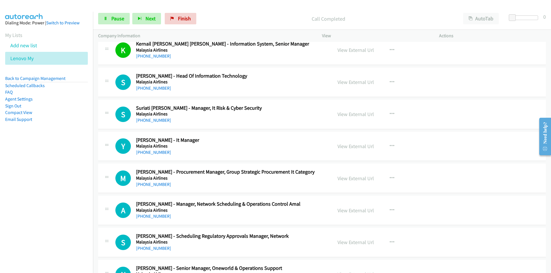
click at [51, 181] on nav "Dialing Mode: Power | Switch to Preview My Lists Add new list Lenovo My Back to…" at bounding box center [46, 148] width 93 height 273
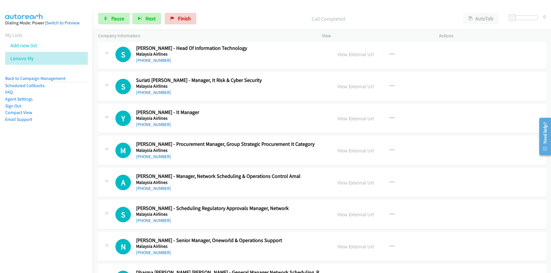
scroll to position [2525, 0]
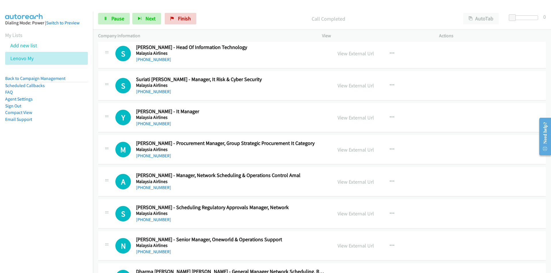
drag, startPoint x: 76, startPoint y: 198, endPoint x: 84, endPoint y: 195, distance: 8.7
click at [76, 198] on nav "Dialing Mode: Power | Switch to Preview My Lists Add new list Lenovo My Back to…" at bounding box center [46, 148] width 93 height 273
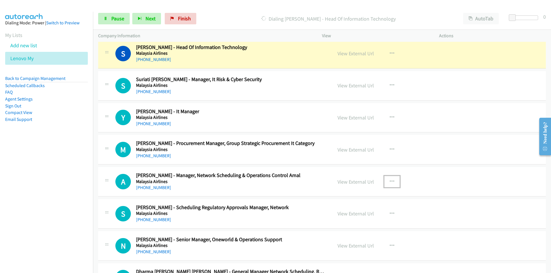
click at [391, 181] on icon "button" at bounding box center [392, 182] width 5 height 5
click at [352, 230] on link "Remove from list" at bounding box center [361, 230] width 76 height 11
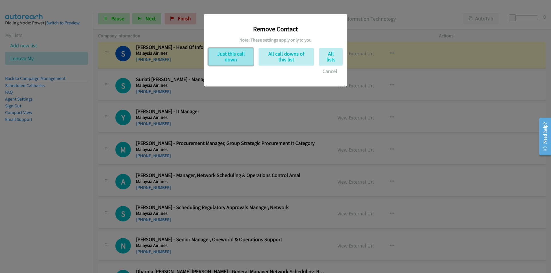
click at [229, 57] on button "Just this call down" at bounding box center [230, 57] width 45 height 18
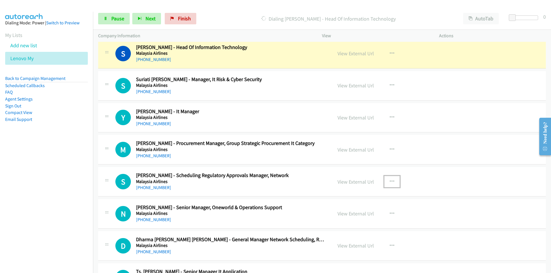
click at [391, 181] on icon "button" at bounding box center [392, 182] width 5 height 5
click at [351, 230] on link "Remove from list" at bounding box center [361, 230] width 76 height 11
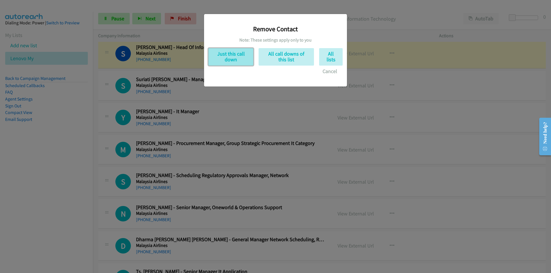
click at [228, 57] on button "Just this call down" at bounding box center [230, 57] width 45 height 18
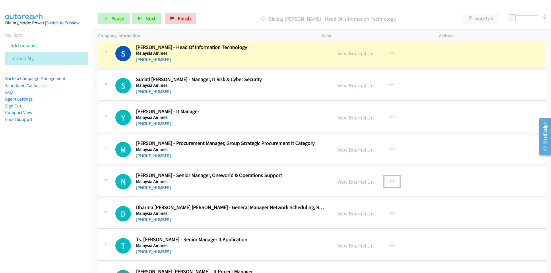
click at [391, 181] on icon "button" at bounding box center [392, 182] width 5 height 5
click at [347, 230] on link "Remove from list" at bounding box center [361, 230] width 76 height 11
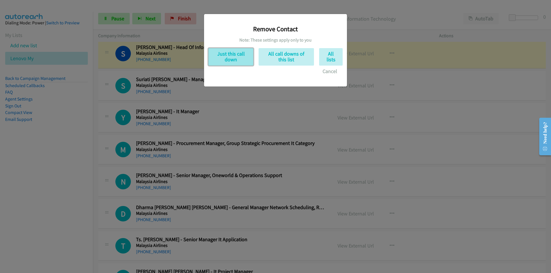
click at [237, 58] on button "Just this call down" at bounding box center [230, 57] width 45 height 18
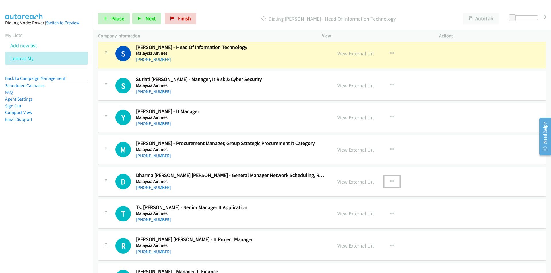
click at [391, 180] on icon "button" at bounding box center [392, 182] width 5 height 5
click at [345, 232] on link "Remove from list" at bounding box center [361, 230] width 76 height 11
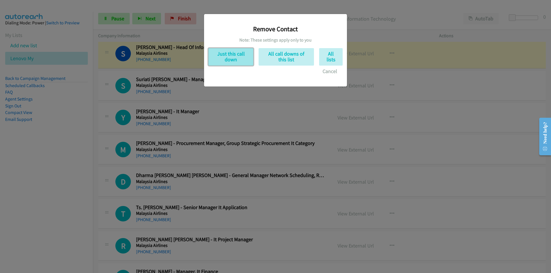
click at [234, 61] on button "Just this call down" at bounding box center [230, 57] width 45 height 18
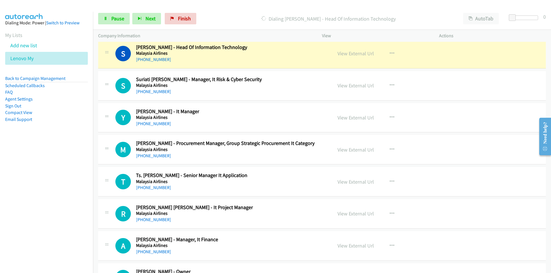
click at [58, 209] on nav "Dialing Mode: Power | Switch to Preview My Lists Add new list Lenovo My Back to…" at bounding box center [46, 148] width 93 height 273
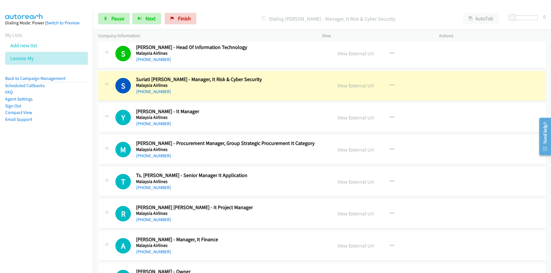
click at [65, 236] on nav "Dialing Mode: Power | Switch to Preview My Lists Add new list Lenovo My Back to…" at bounding box center [46, 148] width 93 height 273
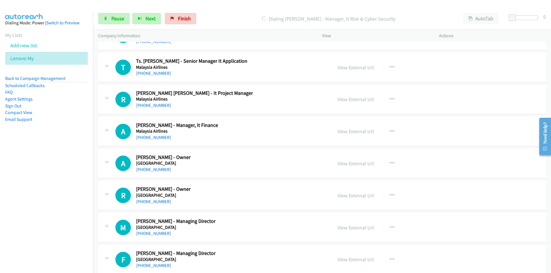
scroll to position [2640, 0]
click at [391, 131] on icon "button" at bounding box center [392, 131] width 5 height 5
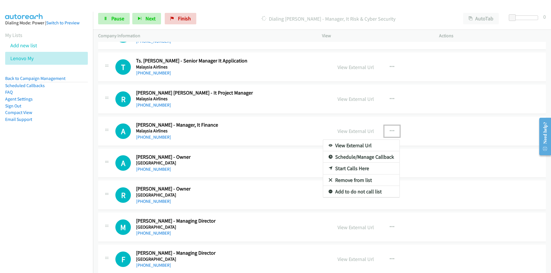
click at [350, 180] on link "Remove from list" at bounding box center [361, 180] width 76 height 11
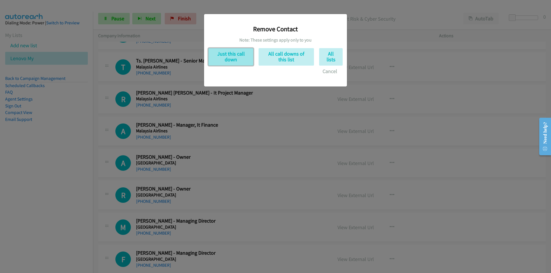
click at [229, 58] on button "Just this call down" at bounding box center [230, 57] width 45 height 18
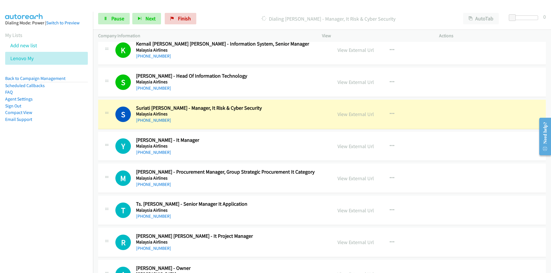
scroll to position [2468, 0]
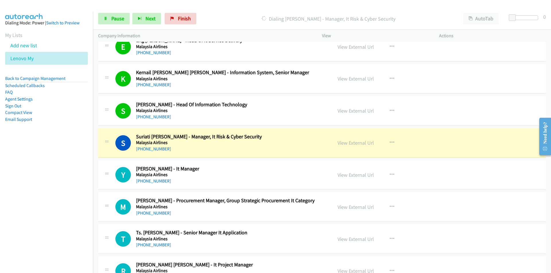
drag, startPoint x: 56, startPoint y: 189, endPoint x: 108, endPoint y: 179, distance: 53.8
click at [56, 189] on nav "Dialing Mode: Power | Switch to Preview My Lists Add new list Lenovo My Back to…" at bounding box center [46, 148] width 93 height 273
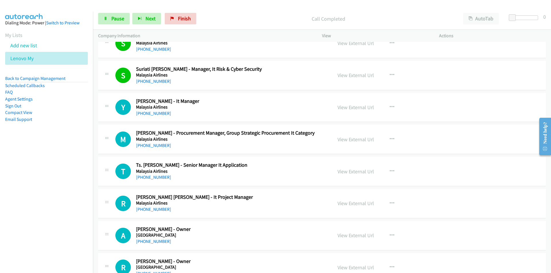
scroll to position [2554, 0]
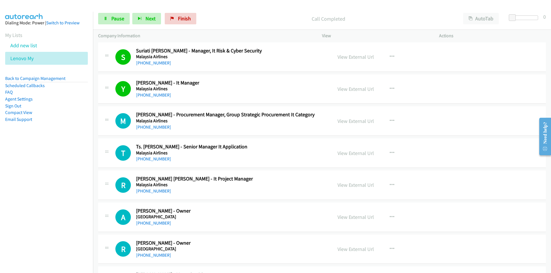
click at [0, 181] on nav "Dialing Mode: Power | Switch to Preview My Lists Add new list Lenovo My Back to…" at bounding box center [46, 148] width 93 height 273
click at [360, 123] on link "View External Url" at bounding box center [355, 121] width 36 height 7
click at [108, 20] on link "Pause" at bounding box center [114, 18] width 32 height 11
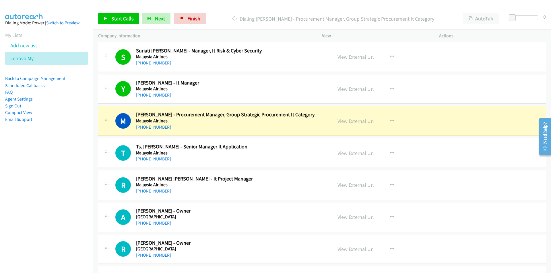
click at [63, 163] on nav "Dialing Mode: Power | Switch to Preview My Lists Add new list Lenovo My Back to…" at bounding box center [46, 148] width 93 height 273
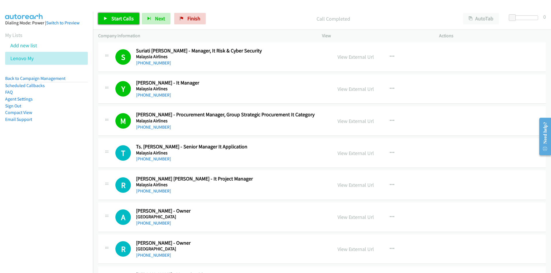
click at [116, 22] on span "Start Calls" at bounding box center [122, 18] width 22 height 7
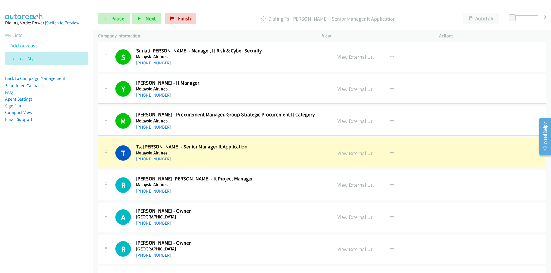
click at [38, 194] on nav "Dialing Mode: Power | Switch to Preview My Lists Add new list Lenovo My Back to…" at bounding box center [46, 148] width 93 height 273
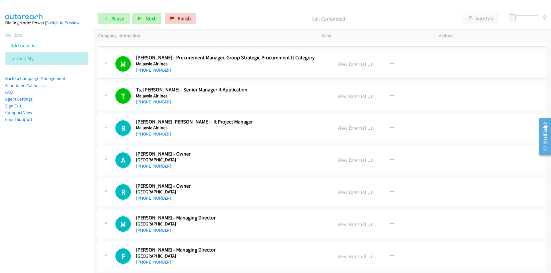
scroll to position [2640, 0]
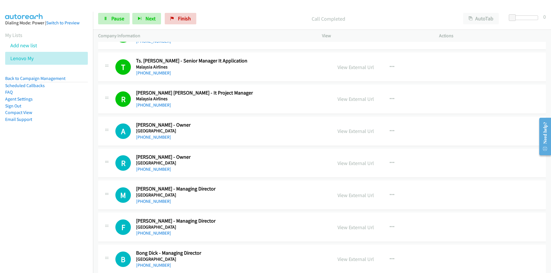
click at [58, 183] on nav "Dialing Mode: Power | Switch to Preview My Lists Add new list Lenovo My Back to…" at bounding box center [46, 148] width 93 height 273
click at [110, 20] on link "Pause" at bounding box center [114, 18] width 32 height 11
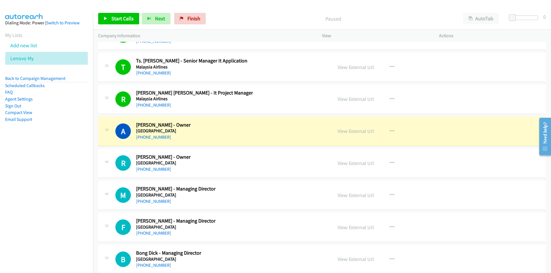
click at [74, 212] on nav "Dialing Mode: Power | Switch to Preview My Lists Add new list Lenovo My Back to…" at bounding box center [46, 148] width 93 height 273
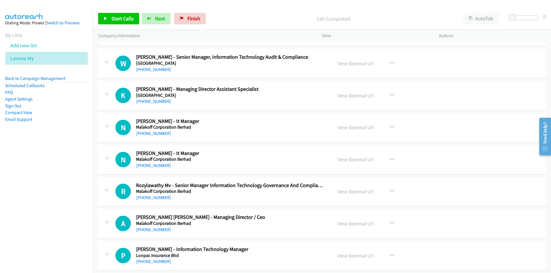
scroll to position [3128, 0]
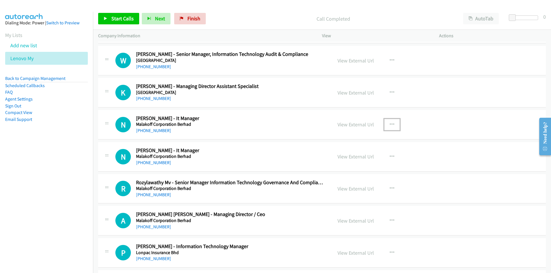
click at [387, 124] on button "button" at bounding box center [391, 124] width 15 height 11
click at [353, 162] on link "Start Calls Here" at bounding box center [361, 161] width 76 height 11
click at [120, 20] on span "Start Calls" at bounding box center [122, 18] width 22 height 7
click at [88, 192] on nav "Dialing Mode: Power | Switch to Preview My Lists Add new list Lenovo My Back to…" at bounding box center [46, 148] width 93 height 273
click at [356, 154] on link "View External Url" at bounding box center [355, 157] width 36 height 7
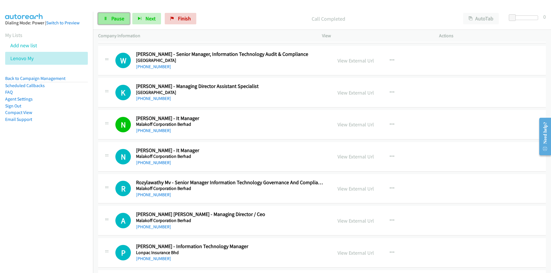
click at [120, 18] on span "Pause" at bounding box center [117, 18] width 13 height 7
click at [116, 15] on span "Start Calls" at bounding box center [122, 18] width 22 height 7
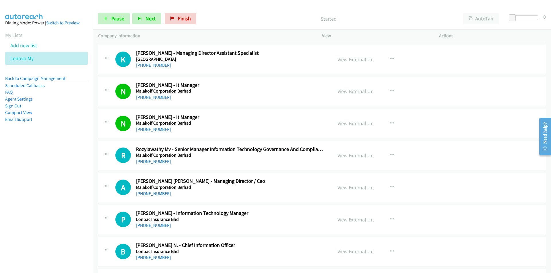
scroll to position [3185, 0]
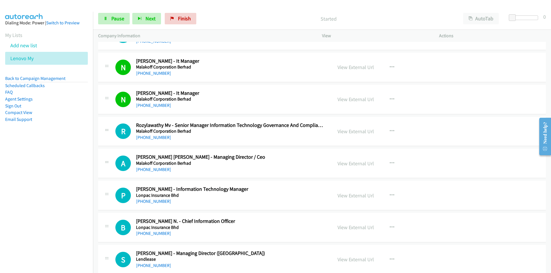
click at [68, 201] on nav "Dialing Mode: Power | Switch to Preview My Lists Add new list Lenovo My Back to…" at bounding box center [46, 148] width 93 height 273
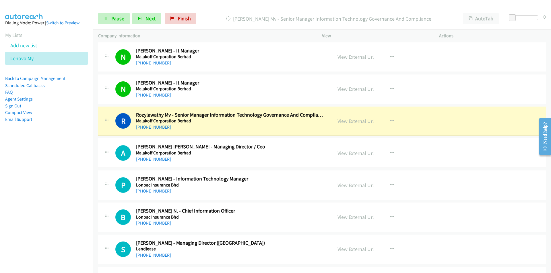
scroll to position [3214, 0]
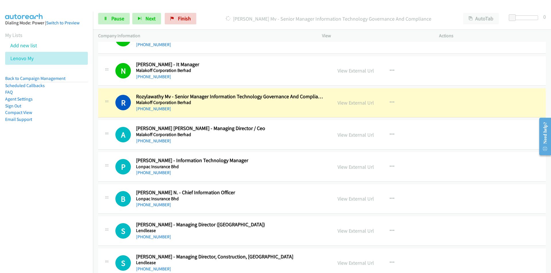
drag, startPoint x: 58, startPoint y: 193, endPoint x: 69, endPoint y: 191, distance: 10.8
click at [58, 193] on nav "Dialing Mode: Power | Switch to Preview My Lists Add new list Lenovo My Back to…" at bounding box center [46, 148] width 93 height 273
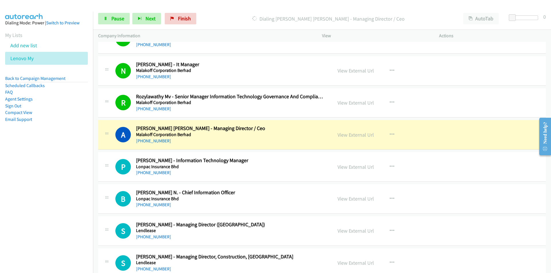
click at [49, 174] on nav "Dialing Mode: Power | Switch to Preview My Lists Add new list Lenovo My Back to…" at bounding box center [46, 148] width 93 height 273
click at [345, 136] on link "View External Url" at bounding box center [355, 135] width 36 height 7
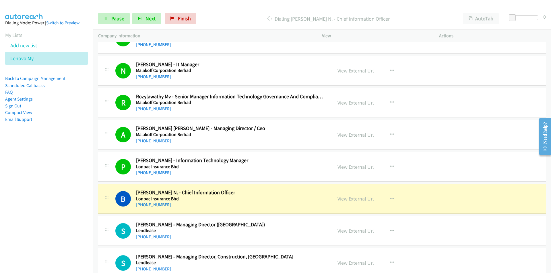
click at [79, 203] on nav "Dialing Mode: Power | Switch to Preview My Lists Add new list Lenovo My Back to…" at bounding box center [46, 148] width 93 height 273
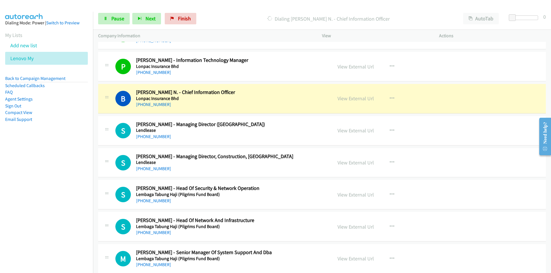
scroll to position [3329, 0]
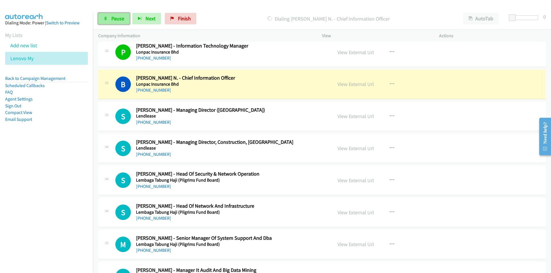
click at [117, 21] on span "Pause" at bounding box center [117, 18] width 13 height 7
click at [69, 191] on nav "Dialing Mode: Power | Switch to Preview My Lists Add new list Lenovo My Back to…" at bounding box center [46, 148] width 93 height 273
drag, startPoint x: 94, startPoint y: 200, endPoint x: 130, endPoint y: 198, distance: 35.6
click at [94, 200] on td "S Callback Scheduled [PERSON_NAME] - Head Of Network And Infrastructure Lembaga…" at bounding box center [322, 213] width 458 height 32
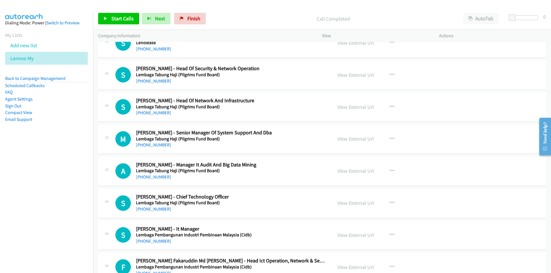
scroll to position [3444, 0]
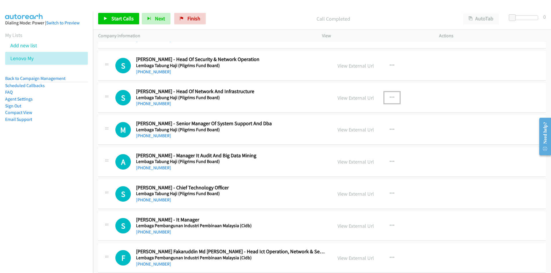
click at [390, 96] on icon "button" at bounding box center [392, 98] width 5 height 5
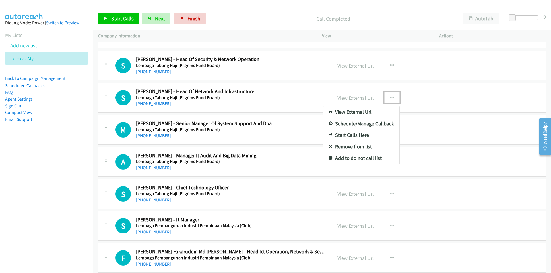
click at [358, 134] on link "Start Calls Here" at bounding box center [361, 135] width 76 height 11
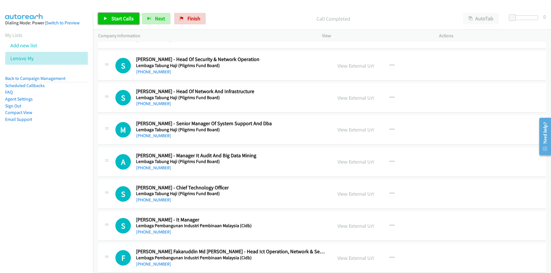
click at [109, 17] on link "Start Calls" at bounding box center [118, 18] width 41 height 11
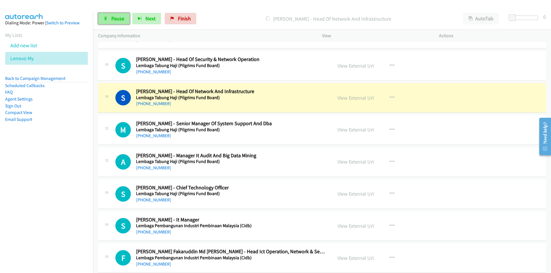
click at [118, 19] on span "Pause" at bounding box center [117, 18] width 13 height 7
click at [117, 18] on span "Start Calls" at bounding box center [122, 18] width 22 height 7
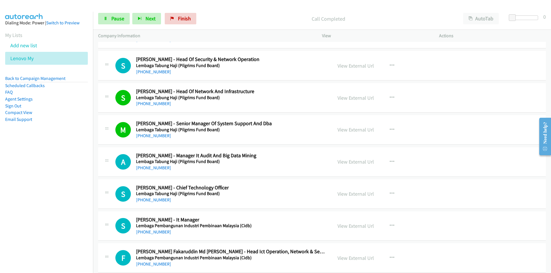
click at [74, 176] on nav "Dialing Mode: Power | Switch to Preview My Lists Add new list Lenovo My Back to…" at bounding box center [46, 148] width 93 height 273
click at [114, 23] on link "Pause" at bounding box center [114, 18] width 32 height 11
click at [356, 160] on link "View External Url" at bounding box center [355, 162] width 36 height 7
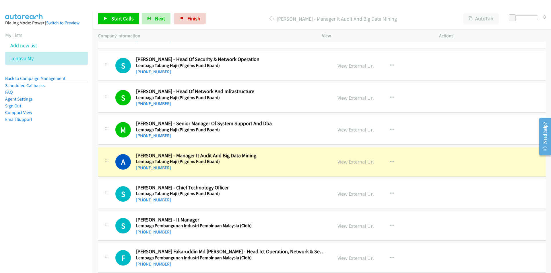
click at [53, 219] on nav "Dialing Mode: Power | Switch to Preview My Lists Add new list Lenovo My Back to…" at bounding box center [46, 148] width 93 height 273
click at [55, 202] on nav "Dialing Mode: Power | Switch to Preview My Lists Add new list Lenovo My Back to…" at bounding box center [46, 148] width 93 height 273
click at [61, 194] on nav "Dialing Mode: Power | Switch to Preview My Lists Add new list Lenovo My Back to…" at bounding box center [46, 148] width 93 height 273
click at [50, 199] on nav "Dialing Mode: Power | Switch to Preview My Lists Add new list Lenovo My Back to…" at bounding box center [46, 148] width 93 height 273
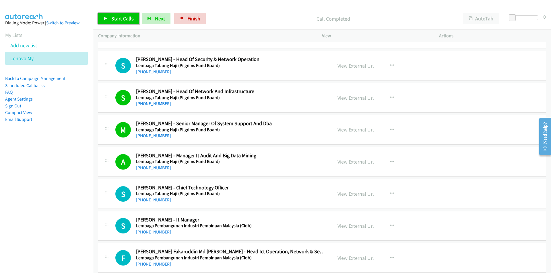
click at [117, 15] on span "Start Calls" at bounding box center [122, 18] width 22 height 7
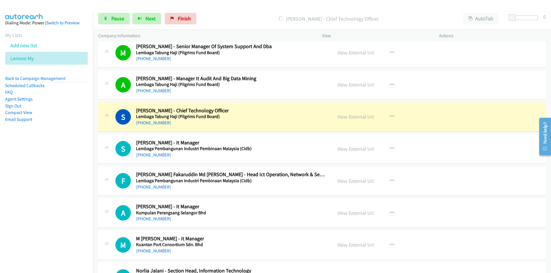
scroll to position [3530, 0]
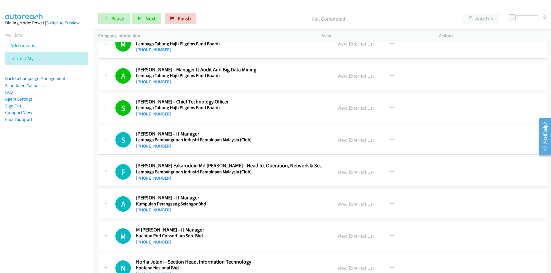
click at [55, 200] on nav "Dialing Mode: Power | Switch to Preview My Lists Add new list Lenovo My Back to…" at bounding box center [46, 148] width 93 height 273
click at [58, 196] on nav "Dialing Mode: Power | Switch to Preview My Lists Add new list Lenovo My Back to…" at bounding box center [46, 148] width 93 height 273
drag, startPoint x: 70, startPoint y: 197, endPoint x: 218, endPoint y: 186, distance: 147.9
click at [70, 197] on nav "Dialing Mode: Power | Switch to Preview My Lists Add new list Lenovo My Back to…" at bounding box center [46, 148] width 93 height 273
click at [117, 20] on span "Pause" at bounding box center [117, 18] width 13 height 7
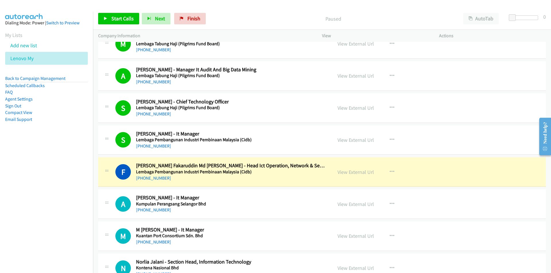
click at [79, 209] on nav "Dialing Mode: Power | Switch to Preview My Lists Add new list Lenovo My Back to…" at bounding box center [46, 148] width 93 height 273
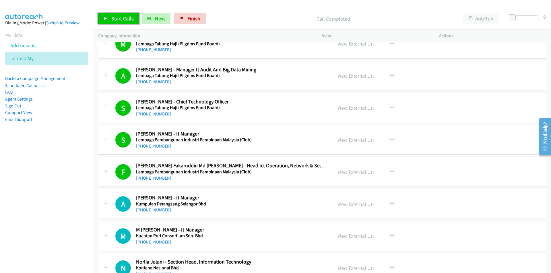
click at [128, 16] on span "Start Calls" at bounding box center [122, 18] width 22 height 7
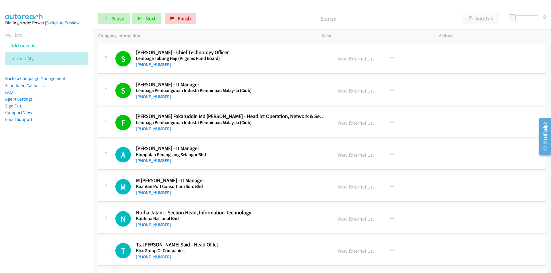
scroll to position [3587, 0]
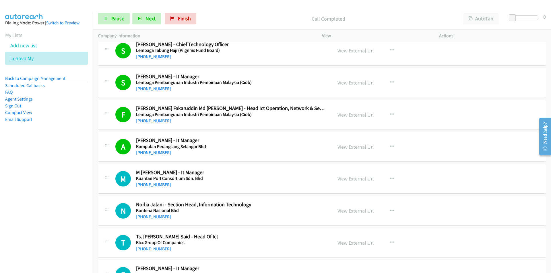
click at [59, 204] on nav "Dialing Mode: Power | Switch to Preview My Lists Add new list Lenovo My Back to…" at bounding box center [46, 148] width 93 height 273
click at [347, 180] on link "View External Url" at bounding box center [355, 179] width 36 height 7
drag, startPoint x: 82, startPoint y: 230, endPoint x: 89, endPoint y: 226, distance: 8.1
click at [82, 230] on nav "Dialing Mode: Power | Switch to Preview My Lists Add new list Lenovo My Back to…" at bounding box center [46, 148] width 93 height 273
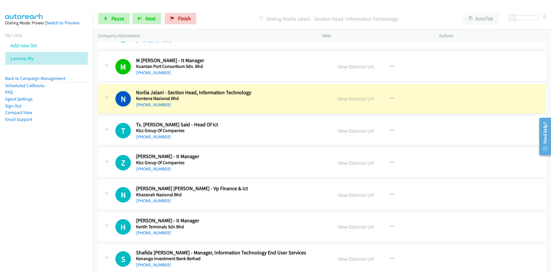
scroll to position [3702, 0]
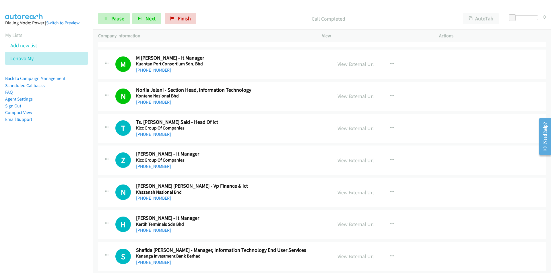
click at [85, 176] on nav "Dialing Mode: Power | Switch to Preview My Lists Add new list Lenovo My Back to…" at bounding box center [46, 148] width 93 height 273
click at [47, 203] on nav "Dialing Mode: Power | Switch to Preview My Lists Add new list Lenovo My Back to…" at bounding box center [46, 148] width 93 height 273
drag, startPoint x: 81, startPoint y: 189, endPoint x: 155, endPoint y: 185, distance: 74.4
click at [81, 189] on nav "Dialing Mode: Power | Switch to Preview My Lists Add new list Lenovo My Back to…" at bounding box center [46, 148] width 93 height 273
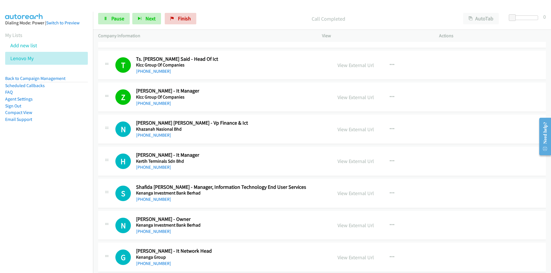
scroll to position [3788, 0]
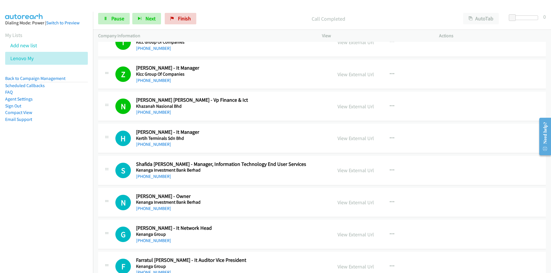
click at [50, 199] on nav "Dialing Mode: Power | Switch to Preview My Lists Add new list Lenovo My Back to…" at bounding box center [46, 148] width 93 height 273
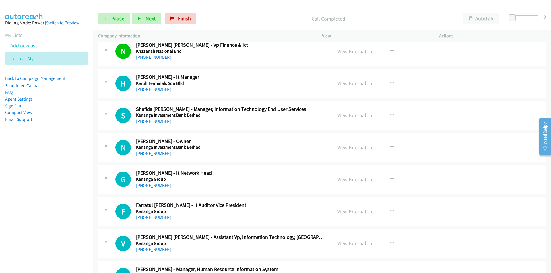
scroll to position [3845, 0]
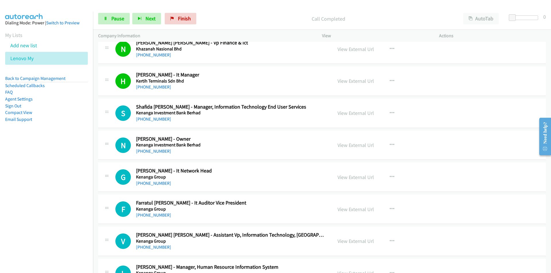
click at [78, 180] on nav "Dialing Mode: Power | Switch to Preview My Lists Add new list Lenovo My Back to…" at bounding box center [46, 148] width 93 height 273
click at [353, 111] on link "View External Url" at bounding box center [355, 113] width 36 height 7
drag, startPoint x: 59, startPoint y: 177, endPoint x: 203, endPoint y: 157, distance: 145.2
click at [59, 178] on nav "Dialing Mode: Power | Switch to Preview My Lists Add new list Lenovo My Back to…" at bounding box center [46, 148] width 93 height 273
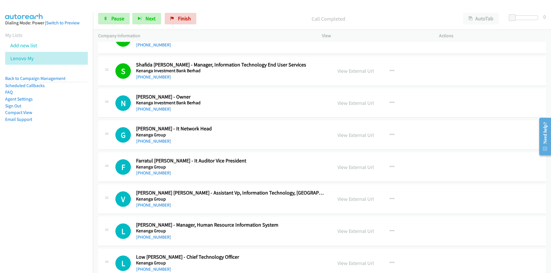
scroll to position [3903, 0]
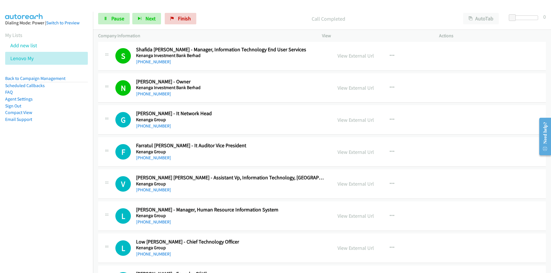
click at [62, 192] on nav "Dialing Mode: Power | Switch to Preview My Lists Add new list Lenovo My Back to…" at bounding box center [46, 148] width 93 height 273
drag, startPoint x: 46, startPoint y: 208, endPoint x: 86, endPoint y: 194, distance: 41.8
click at [46, 208] on nav "Dialing Mode: Power | Switch to Preview My Lists Add new list Lenovo My Back to…" at bounding box center [46, 148] width 93 height 273
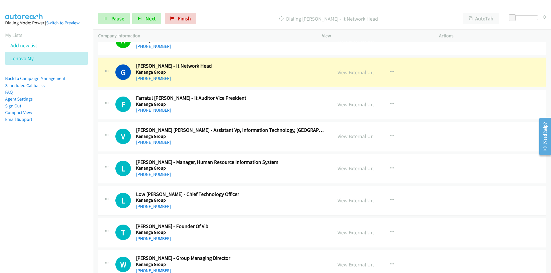
scroll to position [3960, 0]
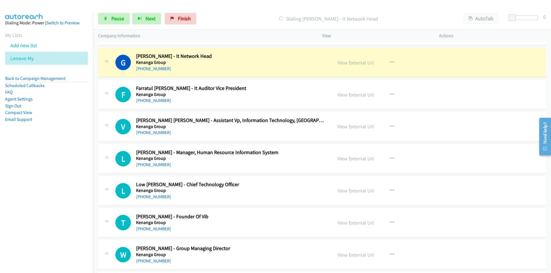
click at [73, 210] on nav "Dialing Mode: Power | Switch to Preview My Lists Add new list Lenovo My Back to…" at bounding box center [46, 148] width 93 height 273
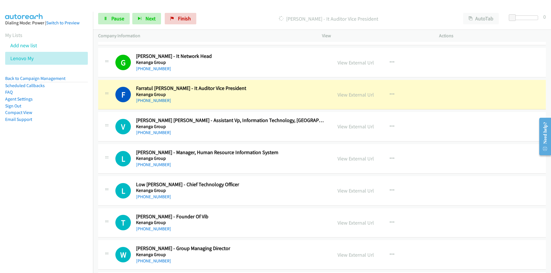
click at [59, 180] on nav "Dialing Mode: Power | Switch to Preview My Lists Add new list Lenovo My Back to…" at bounding box center [46, 148] width 93 height 273
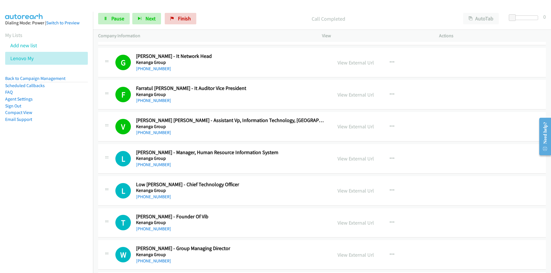
click at [41, 211] on nav "Dialing Mode: Power | Switch to Preview My Lists Add new list Lenovo My Back to…" at bounding box center [46, 148] width 93 height 273
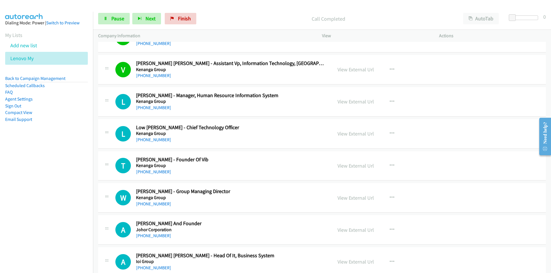
scroll to position [4018, 0]
click at [75, 171] on nav "Dialing Mode: Power | Switch to Preview My Lists Add new list Lenovo My Back to…" at bounding box center [46, 148] width 93 height 273
click at [362, 134] on link "View External Url" at bounding box center [355, 133] width 36 height 7
click at [107, 18] on icon at bounding box center [106, 19] width 4 height 4
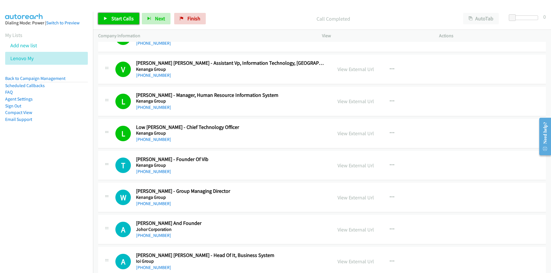
click at [117, 21] on span "Start Calls" at bounding box center [122, 18] width 22 height 7
click at [103, 20] on link "Pause" at bounding box center [114, 18] width 32 height 11
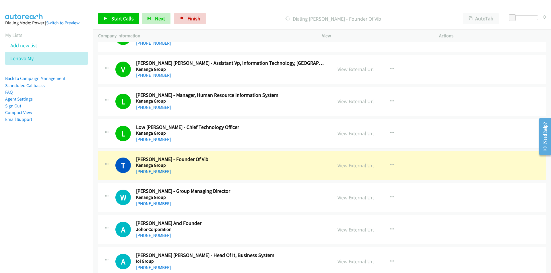
drag, startPoint x: 69, startPoint y: 209, endPoint x: 148, endPoint y: 196, distance: 80.0
click at [69, 209] on nav "Dialing Mode: Power | Switch to Preview My Lists Add new list Lenovo My Back to…" at bounding box center [46, 148] width 93 height 273
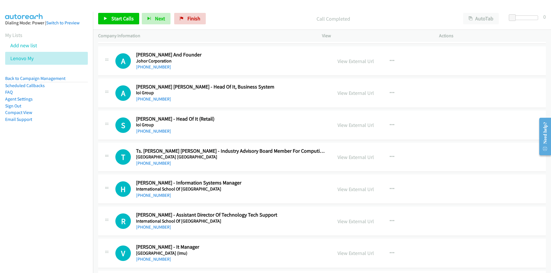
scroll to position [4190, 0]
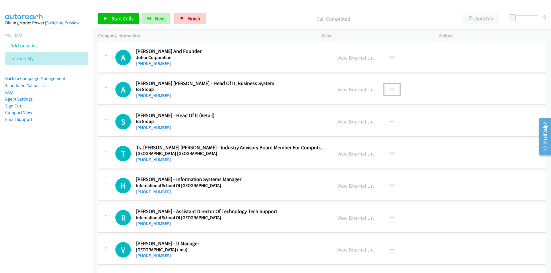
click at [392, 88] on button "button" at bounding box center [391, 89] width 15 height 11
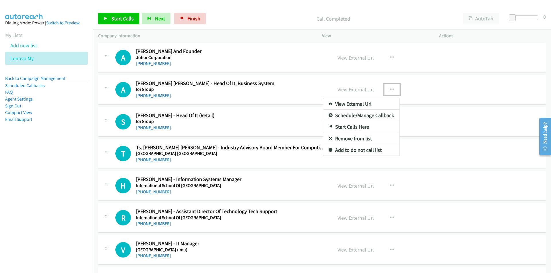
click at [348, 128] on link "Start Calls Here" at bounding box center [361, 126] width 76 height 11
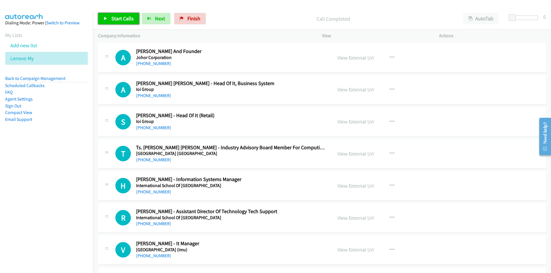
click at [113, 18] on span "Start Calls" at bounding box center [122, 18] width 22 height 7
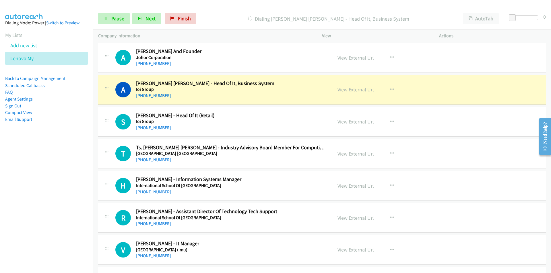
click at [73, 164] on nav "Dialing Mode: Power | Switch to Preview My Lists Add new list Lenovo My Back to…" at bounding box center [46, 148] width 93 height 273
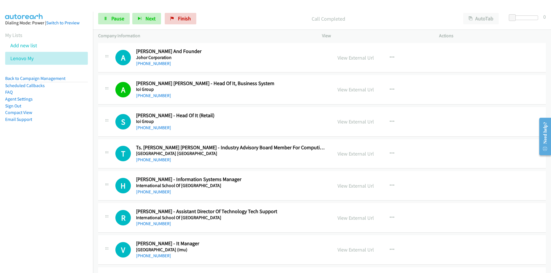
drag, startPoint x: 35, startPoint y: 192, endPoint x: 56, endPoint y: 186, distance: 21.3
click at [35, 192] on nav "Dialing Mode: Power | Switch to Preview My Lists Add new list Lenovo My Back to…" at bounding box center [46, 148] width 93 height 273
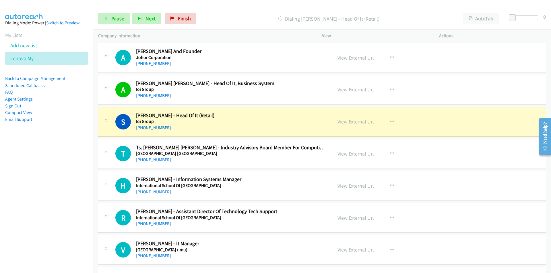
click at [69, 175] on nav "Dialing Mode: Power | Switch to Preview My Lists Add new list Lenovo My Back to…" at bounding box center [46, 148] width 93 height 273
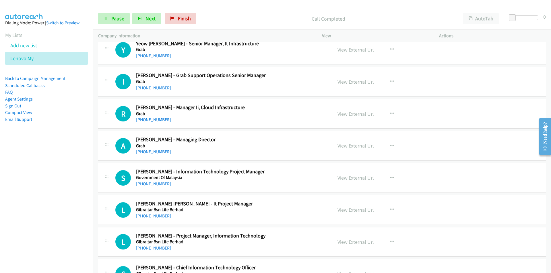
scroll to position [7522, 0]
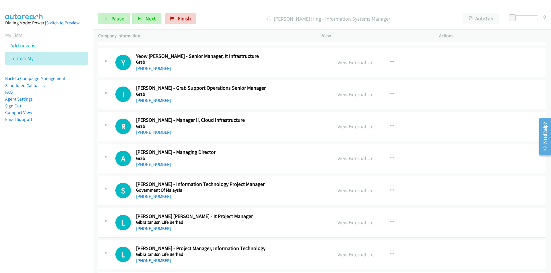
click at [27, 191] on nav "Dialing Mode: Power | Switch to Preview My Lists Add new list Lenovo My Back to…" at bounding box center [46, 148] width 93 height 273
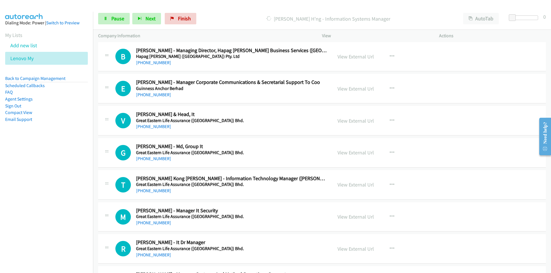
scroll to position [6833, 0]
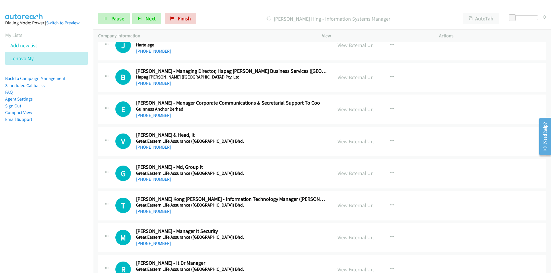
drag, startPoint x: 31, startPoint y: 170, endPoint x: 95, endPoint y: 179, distance: 64.9
click at [31, 170] on nav "Dialing Mode: Power | Switch to Preview My Lists Add new list Lenovo My Back to…" at bounding box center [46, 148] width 93 height 273
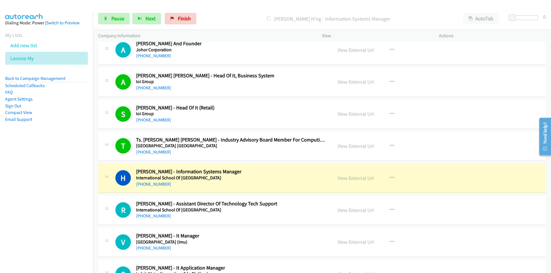
scroll to position [4222, 0]
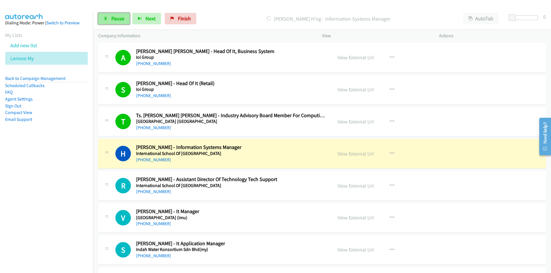
click at [106, 19] on icon at bounding box center [106, 19] width 4 height 4
click at [84, 218] on nav "Dialing Mode: Power | Switch to Preview My Lists Add new list Lenovo My Back to…" at bounding box center [46, 148] width 93 height 273
click at [356, 154] on link "View External Url" at bounding box center [355, 154] width 36 height 7
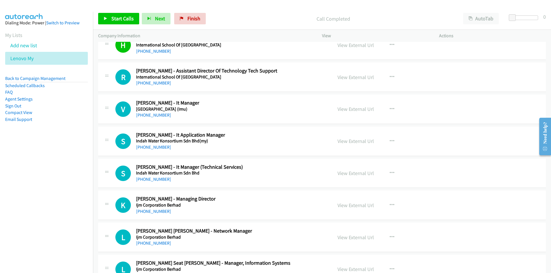
scroll to position [4337, 0]
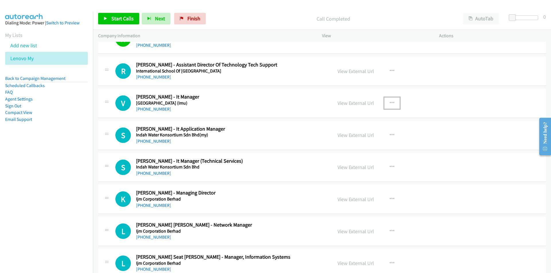
click at [391, 101] on icon "button" at bounding box center [392, 103] width 5 height 5
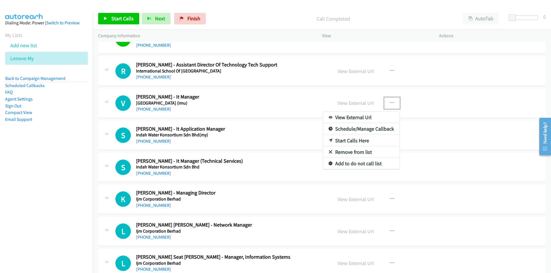
click at [352, 139] on link "Start Calls Here" at bounding box center [361, 140] width 76 height 11
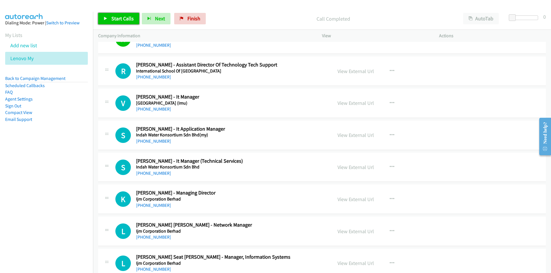
click at [118, 17] on span "Start Calls" at bounding box center [122, 18] width 22 height 7
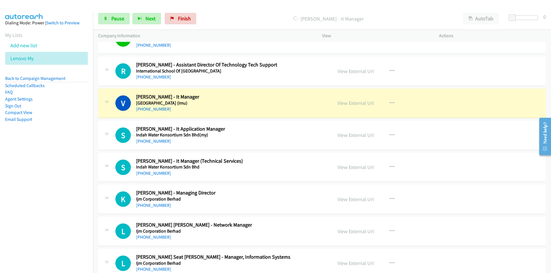
drag, startPoint x: 59, startPoint y: 211, endPoint x: 85, endPoint y: 208, distance: 25.7
click at [60, 211] on nav "Dialing Mode: Power | Switch to Preview My Lists Add new list Lenovo My Back to…" at bounding box center [46, 148] width 93 height 273
click at [49, 169] on nav "Dialing Mode: Power | Switch to Preview My Lists Add new list Lenovo My Back to…" at bounding box center [46, 148] width 93 height 273
click at [71, 178] on nav "Dialing Mode: Power | Switch to Preview My Lists Add new list Lenovo My Back to…" at bounding box center [46, 148] width 93 height 273
click at [356, 104] on link "View External Url" at bounding box center [355, 103] width 36 height 7
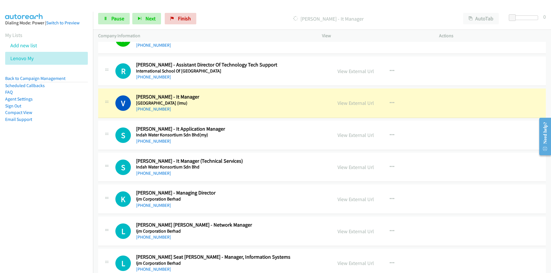
click at [22, 208] on nav "Dialing Mode: Power | Switch to Preview My Lists Add new list Lenovo My Back to…" at bounding box center [46, 148] width 93 height 273
click at [359, 104] on link "View External Url" at bounding box center [355, 103] width 36 height 7
click at [39, 188] on nav "Dialing Mode: Power | Switch to Preview My Lists Add new list Lenovo My Back to…" at bounding box center [46, 148] width 93 height 273
click at [111, 17] on link "Pause" at bounding box center [114, 18] width 32 height 11
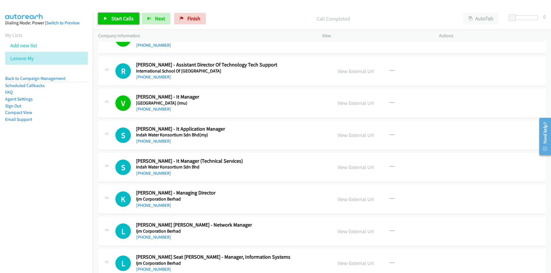
click at [128, 16] on span "Start Calls" at bounding box center [122, 18] width 22 height 7
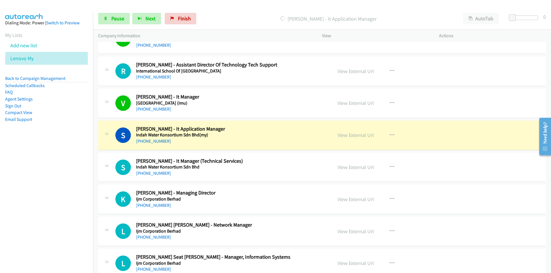
click at [65, 199] on nav "Dialing Mode: Power | Switch to Preview My Lists Add new list Lenovo My Back to…" at bounding box center [46, 148] width 93 height 273
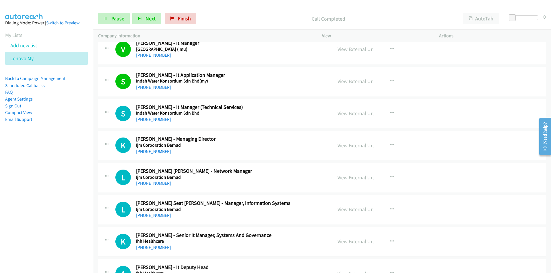
scroll to position [4394, 0]
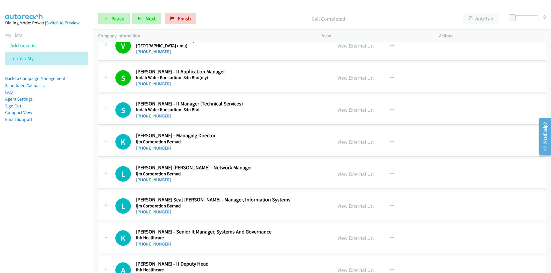
click at [38, 194] on nav "Dialing Mode: Power | Switch to Preview My Lists Add new list Lenovo My Back to…" at bounding box center [46, 148] width 93 height 273
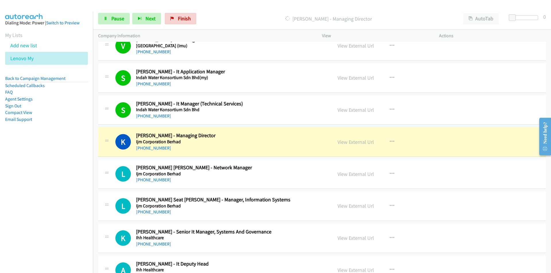
click at [83, 180] on nav "Dialing Mode: Power | Switch to Preview My Lists Add new list Lenovo My Back to…" at bounding box center [46, 148] width 93 height 273
click at [72, 181] on nav "Dialing Mode: Power | Switch to Preview My Lists Add new list Lenovo My Back to…" at bounding box center [46, 148] width 93 height 273
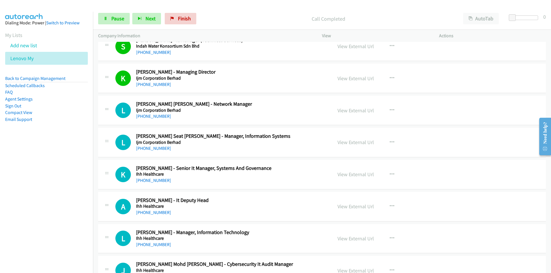
scroll to position [4480, 0]
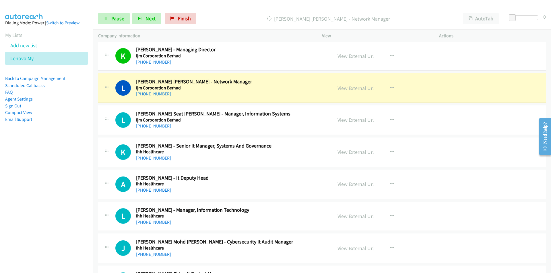
click at [55, 162] on nav "Dialing Mode: Power | Switch to Preview My Lists Add new list Lenovo My Back to…" at bounding box center [46, 148] width 93 height 273
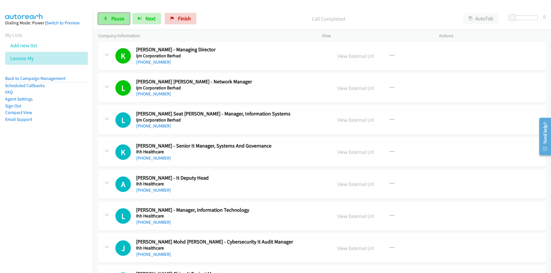
click at [114, 19] on span "Pause" at bounding box center [117, 18] width 13 height 7
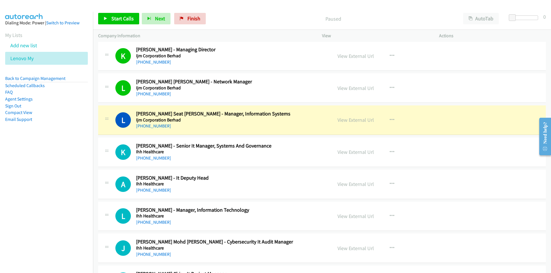
click at [75, 178] on nav "Dialing Mode: Power | Switch to Preview My Lists Add new list Lenovo My Back to…" at bounding box center [46, 148] width 93 height 273
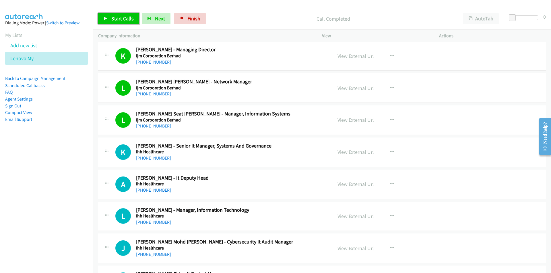
click at [123, 22] on link "Start Calls" at bounding box center [118, 18] width 41 height 11
click at [72, 170] on nav "Dialing Mode: Power | Switch to Preview My Lists Add new list Lenovo My Back to…" at bounding box center [46, 148] width 93 height 273
click at [342, 185] on link "View External Url" at bounding box center [355, 184] width 36 height 7
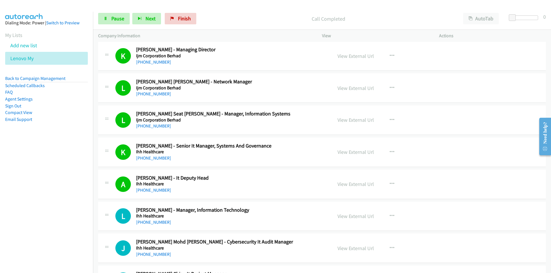
click at [65, 207] on nav "Dialing Mode: Power | Switch to Preview My Lists Add new list Lenovo My Back to…" at bounding box center [46, 148] width 93 height 273
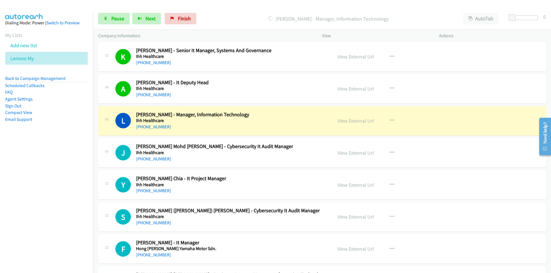
scroll to position [4595, 0]
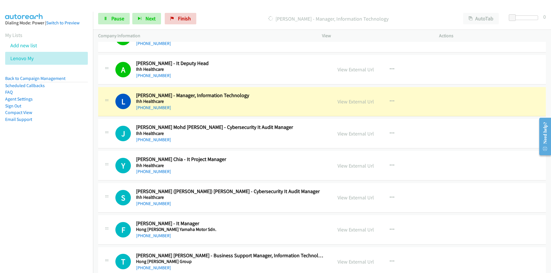
drag, startPoint x: 79, startPoint y: 193, endPoint x: 96, endPoint y: 190, distance: 16.8
click at [79, 193] on nav "Dialing Mode: Power | Switch to Preview My Lists Add new list Lenovo My Back to…" at bounding box center [46, 148] width 93 height 273
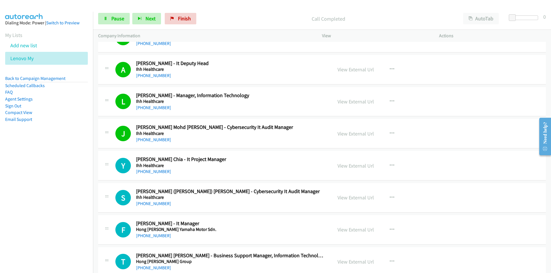
drag, startPoint x: 67, startPoint y: 235, endPoint x: 69, endPoint y: 234, distance: 3.1
click at [67, 235] on nav "Dialing Mode: Power | Switch to Preview My Lists Add new list Lenovo My Back to…" at bounding box center [46, 148] width 93 height 273
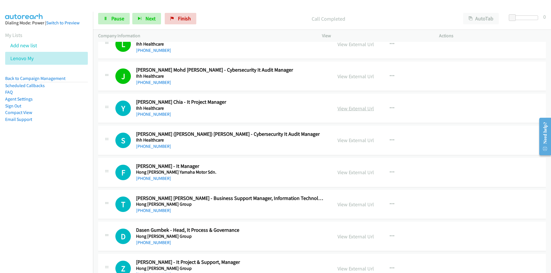
click at [359, 111] on link "View External Url" at bounding box center [355, 108] width 36 height 7
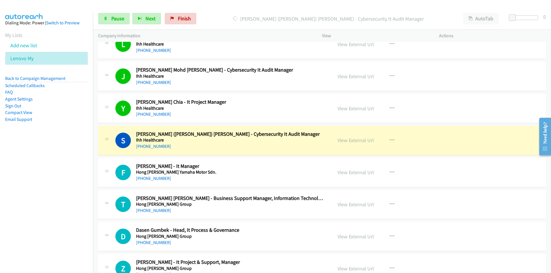
click at [84, 194] on nav "Dialing Mode: Power | Switch to Preview My Lists Add new list Lenovo My Back to…" at bounding box center [46, 148] width 93 height 273
drag, startPoint x: 69, startPoint y: 181, endPoint x: 83, endPoint y: 180, distance: 14.4
click at [69, 181] on nav "Dialing Mode: Power | Switch to Preview My Lists Add new list Lenovo My Back to…" at bounding box center [46, 148] width 93 height 273
click at [351, 139] on link "View External Url" at bounding box center [355, 140] width 36 height 7
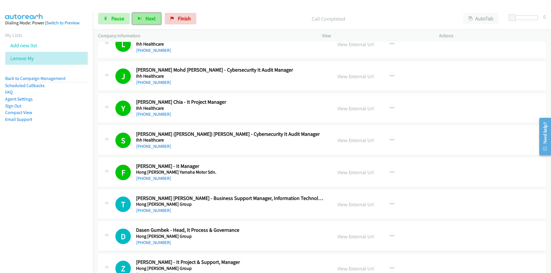
click at [149, 20] on span "Next" at bounding box center [150, 18] width 10 height 7
click at [65, 229] on nav "Dialing Mode: Power | Switch to Preview My Lists Add new list Lenovo My Back to…" at bounding box center [46, 148] width 93 height 273
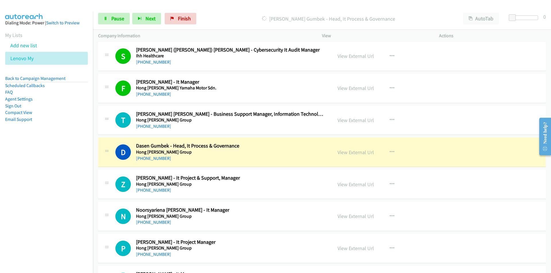
scroll to position [4739, 0]
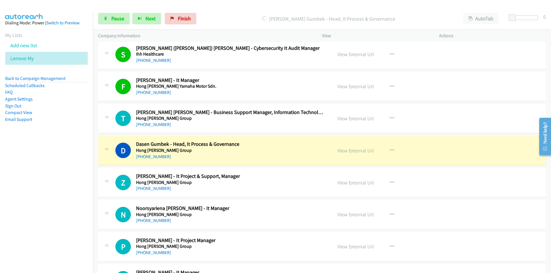
drag, startPoint x: 88, startPoint y: 205, endPoint x: 97, endPoint y: 204, distance: 9.0
click at [88, 205] on nav "Dialing Mode: Power | Switch to Preview My Lists Add new list Lenovo My Back to…" at bounding box center [46, 148] width 93 height 273
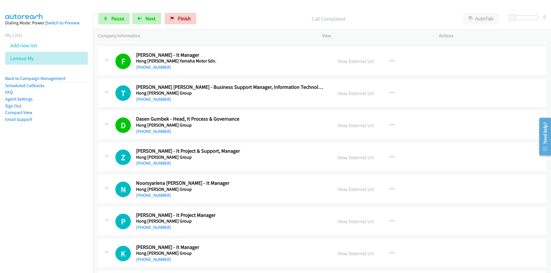
scroll to position [4767, 0]
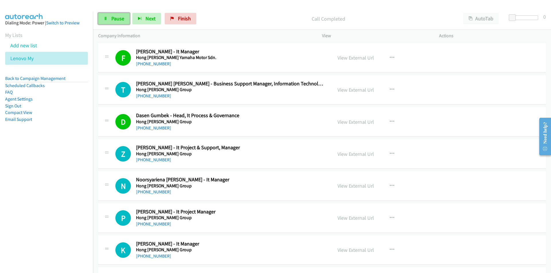
click at [117, 18] on span "Pause" at bounding box center [117, 18] width 13 height 7
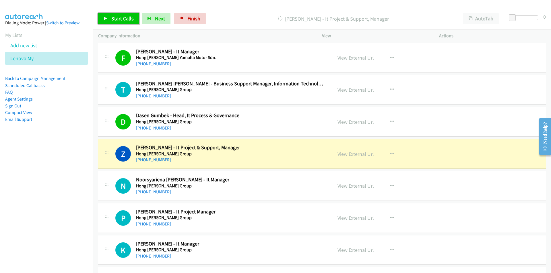
click at [119, 21] on span "Start Calls" at bounding box center [122, 18] width 22 height 7
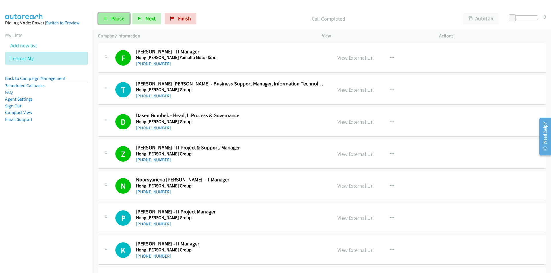
click at [114, 19] on span "Pause" at bounding box center [117, 18] width 13 height 7
